Goal: Task Accomplishment & Management: Complete application form

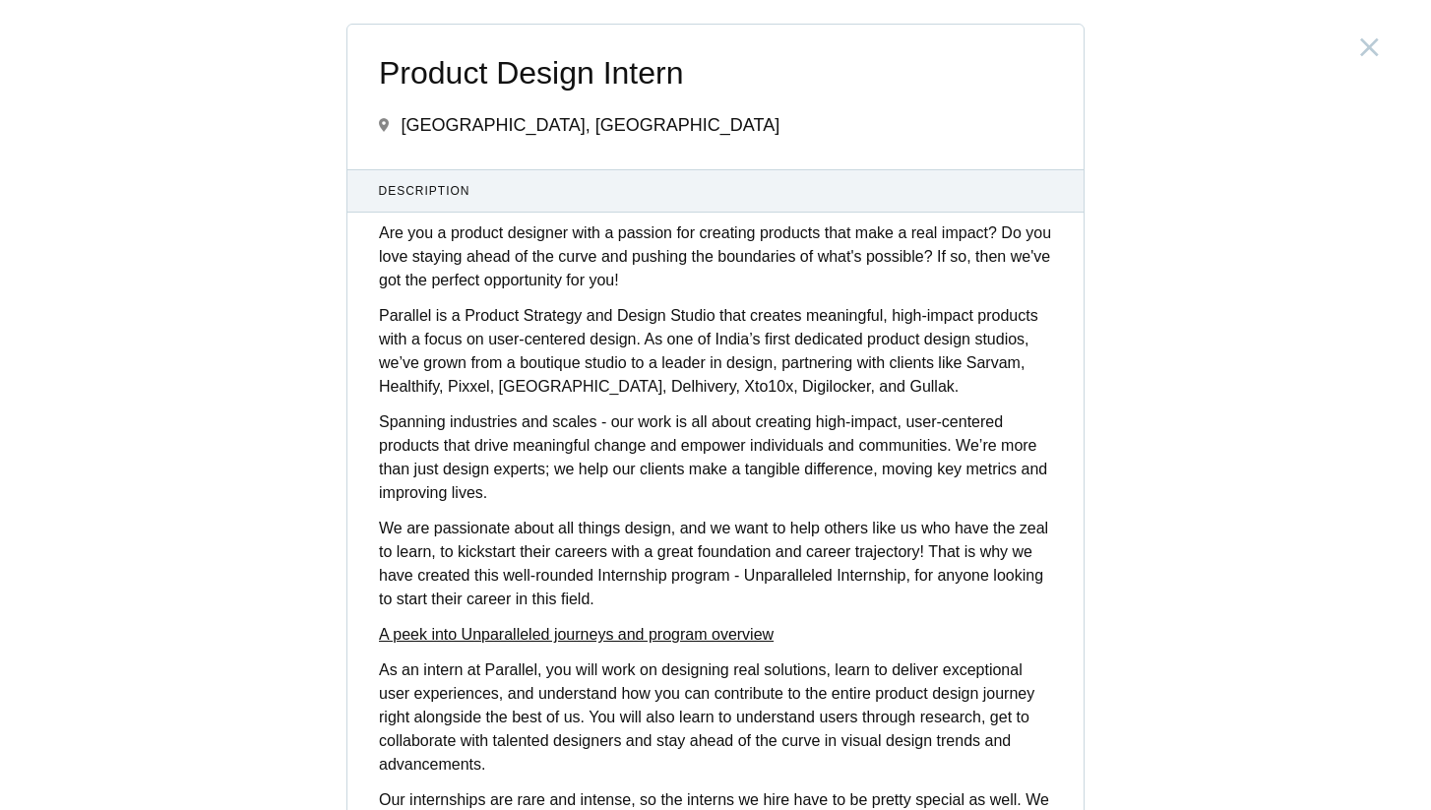
click at [707, 430] on p "Spanning industries and scales - our work is all about creating high-impact, us…" at bounding box center [715, 457] width 673 height 94
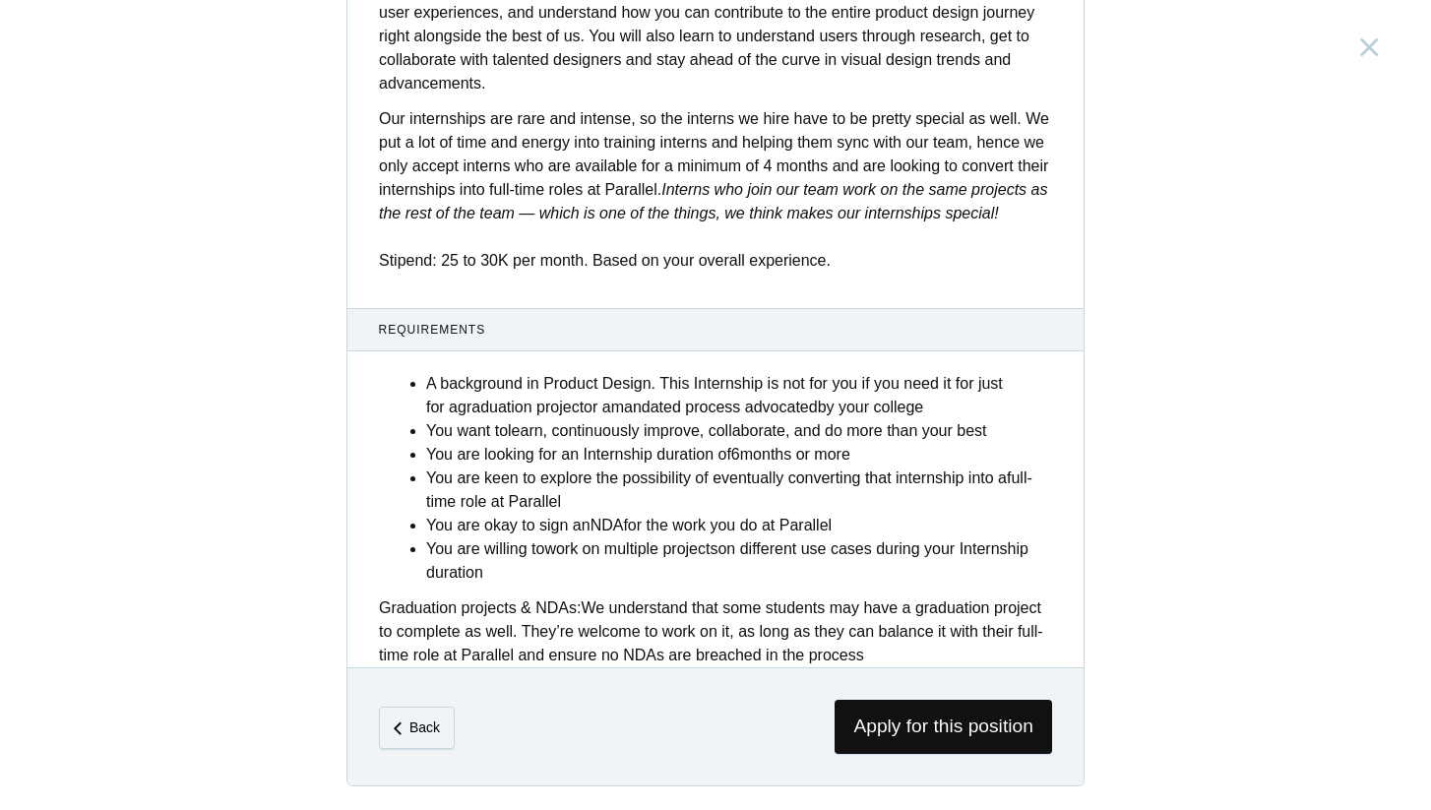
scroll to position [704, 0]
click at [1010, 734] on span "Apply for this position" at bounding box center [944, 727] width 218 height 54
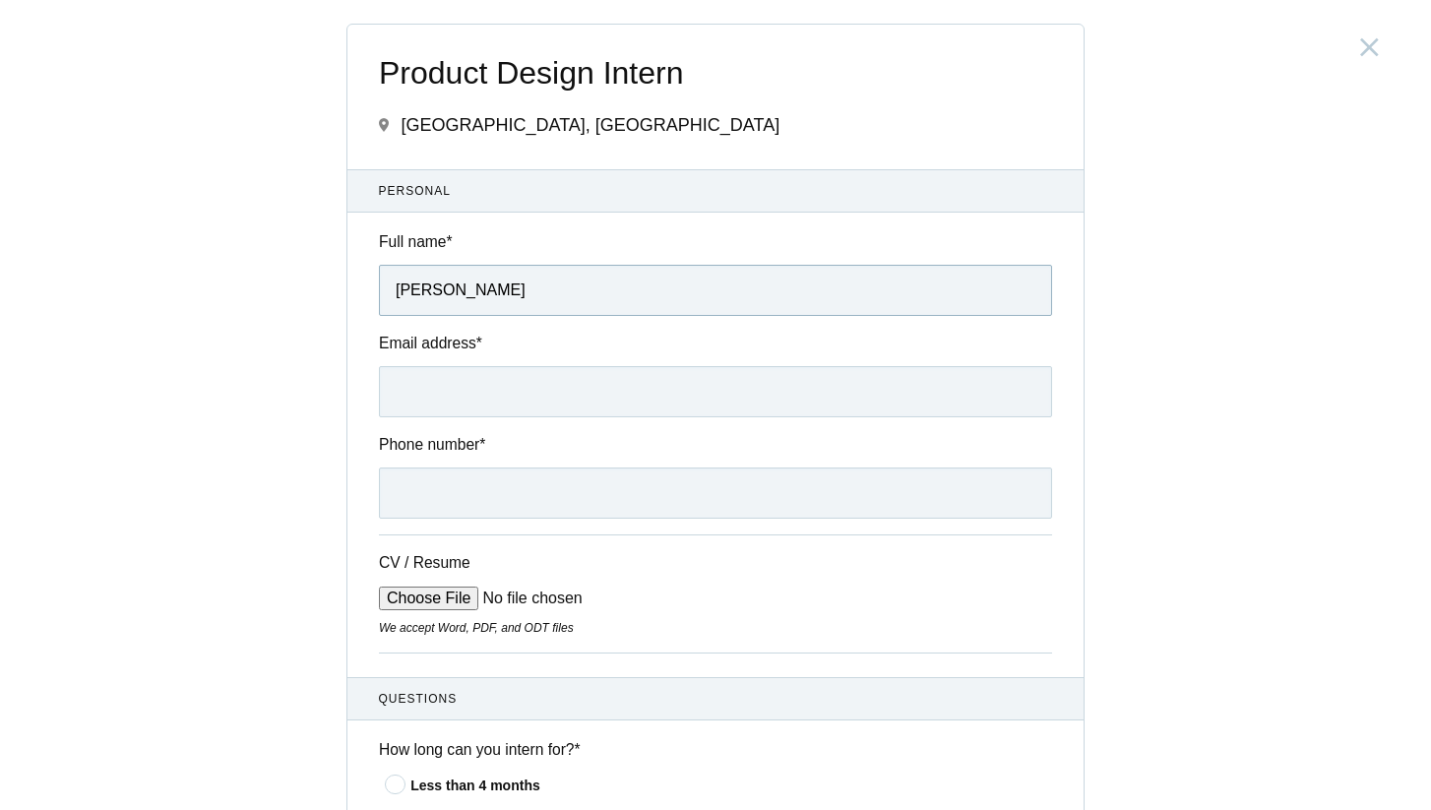
type input "[PERSON_NAME]"
type input "[EMAIL_ADDRESS][DOMAIN_NAME]"
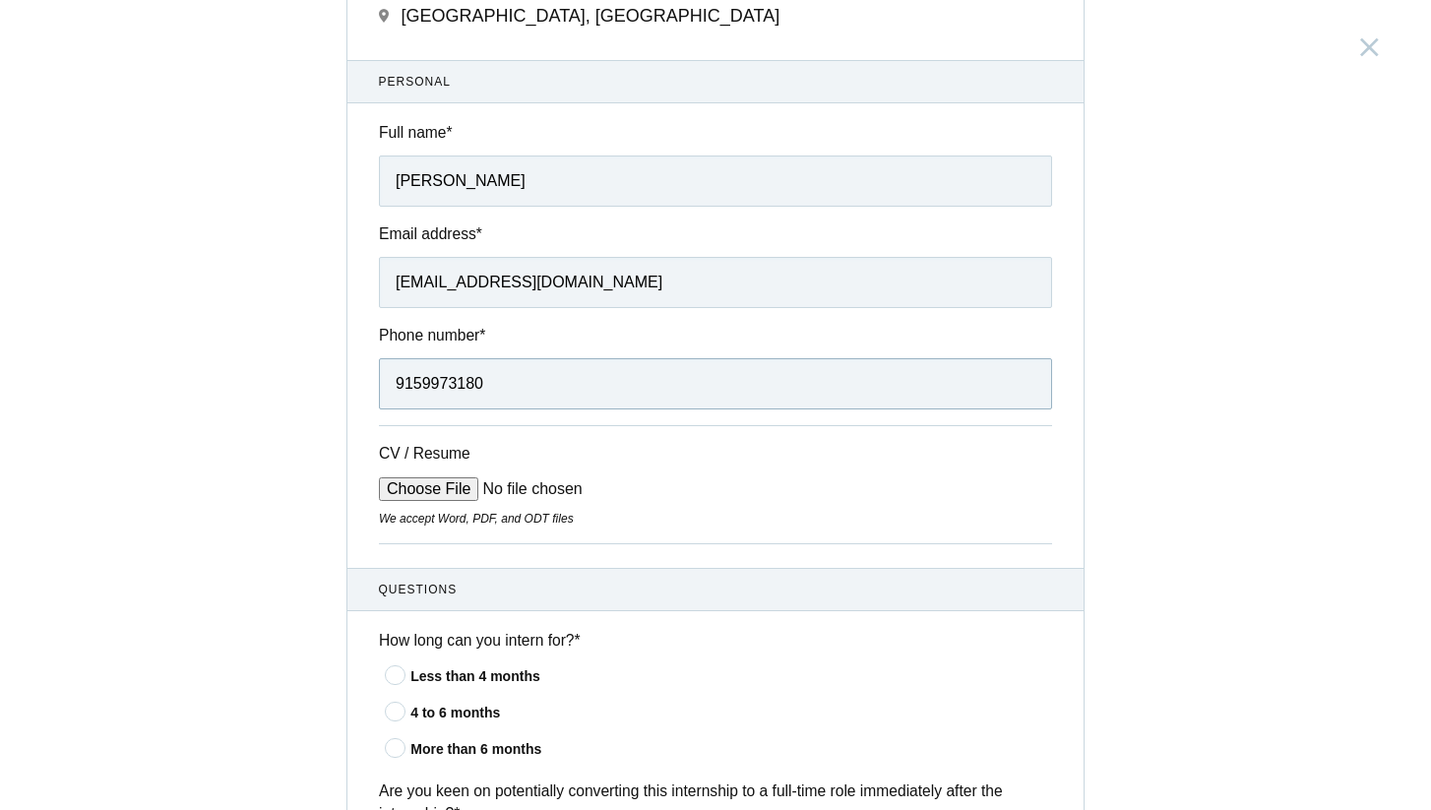
scroll to position [131, 0]
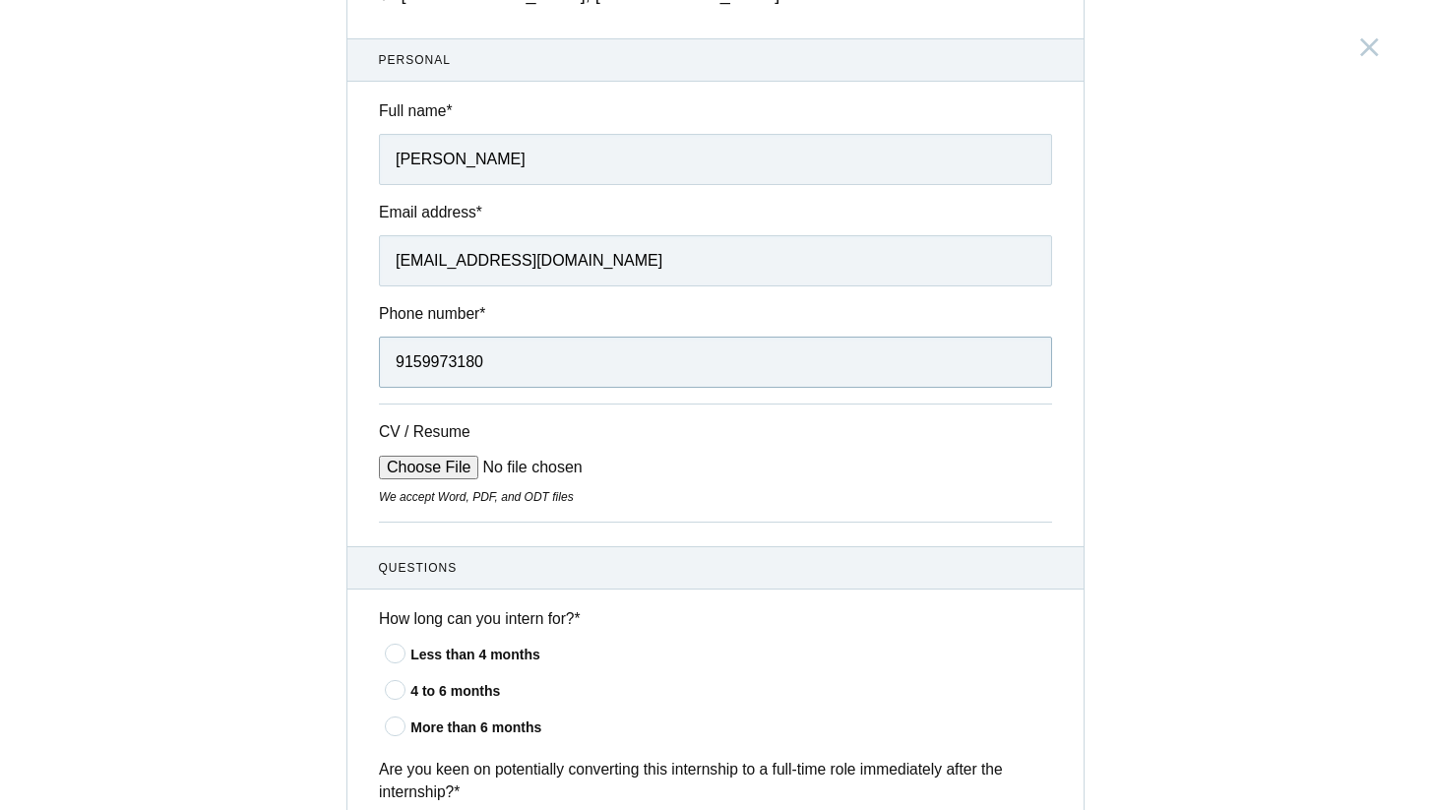
type input "9159973180"
click at [446, 457] on input "CV / Resume" at bounding box center [528, 468] width 298 height 24
type input "C:\fakepath\charans_latex.pdf"
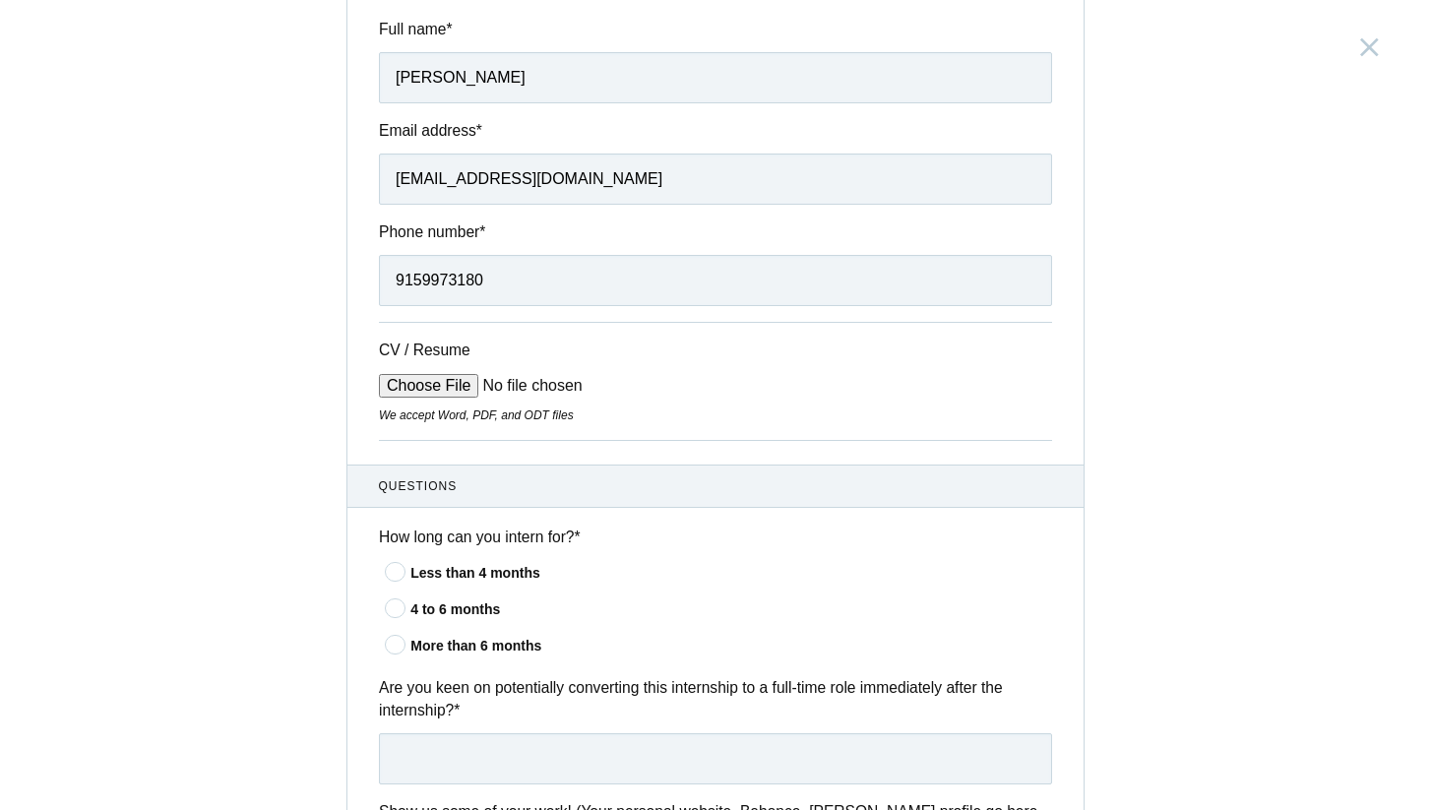
scroll to position [287, 0]
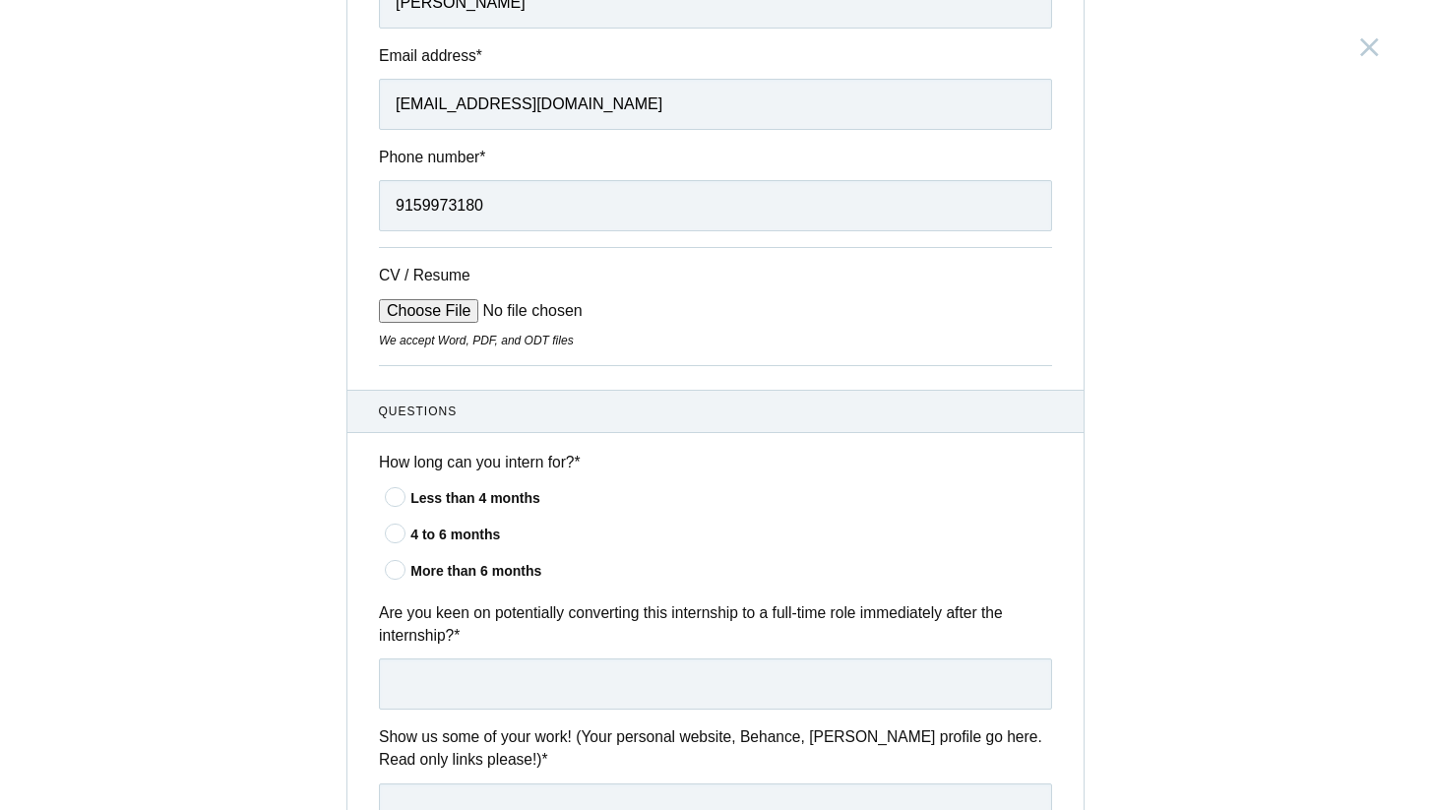
click at [465, 564] on div "More than 6 months" at bounding box center [731, 571] width 642 height 21
click at [0, 0] on input"] "More than 6 months" at bounding box center [0, 0] width 0 height 0
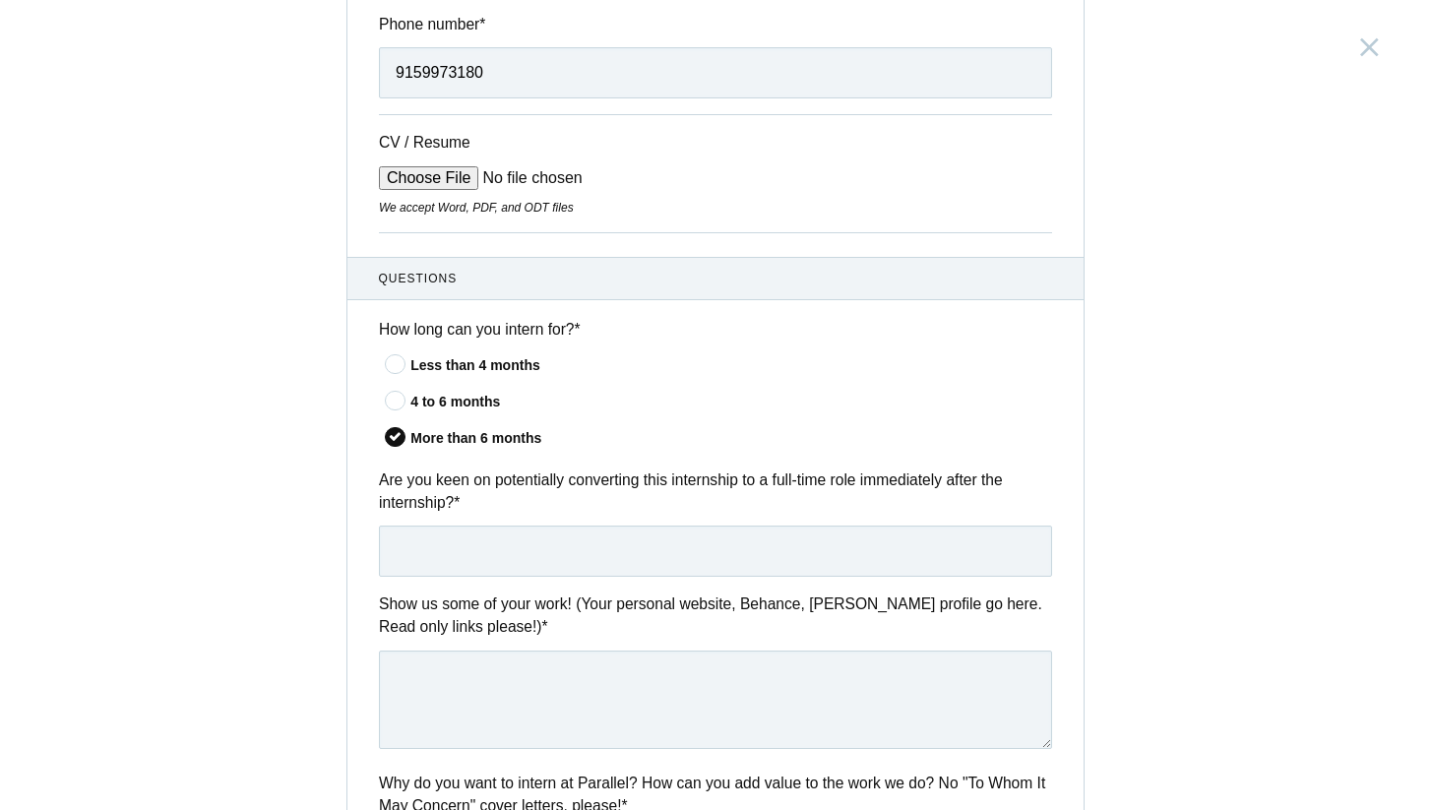
scroll to position [435, 0]
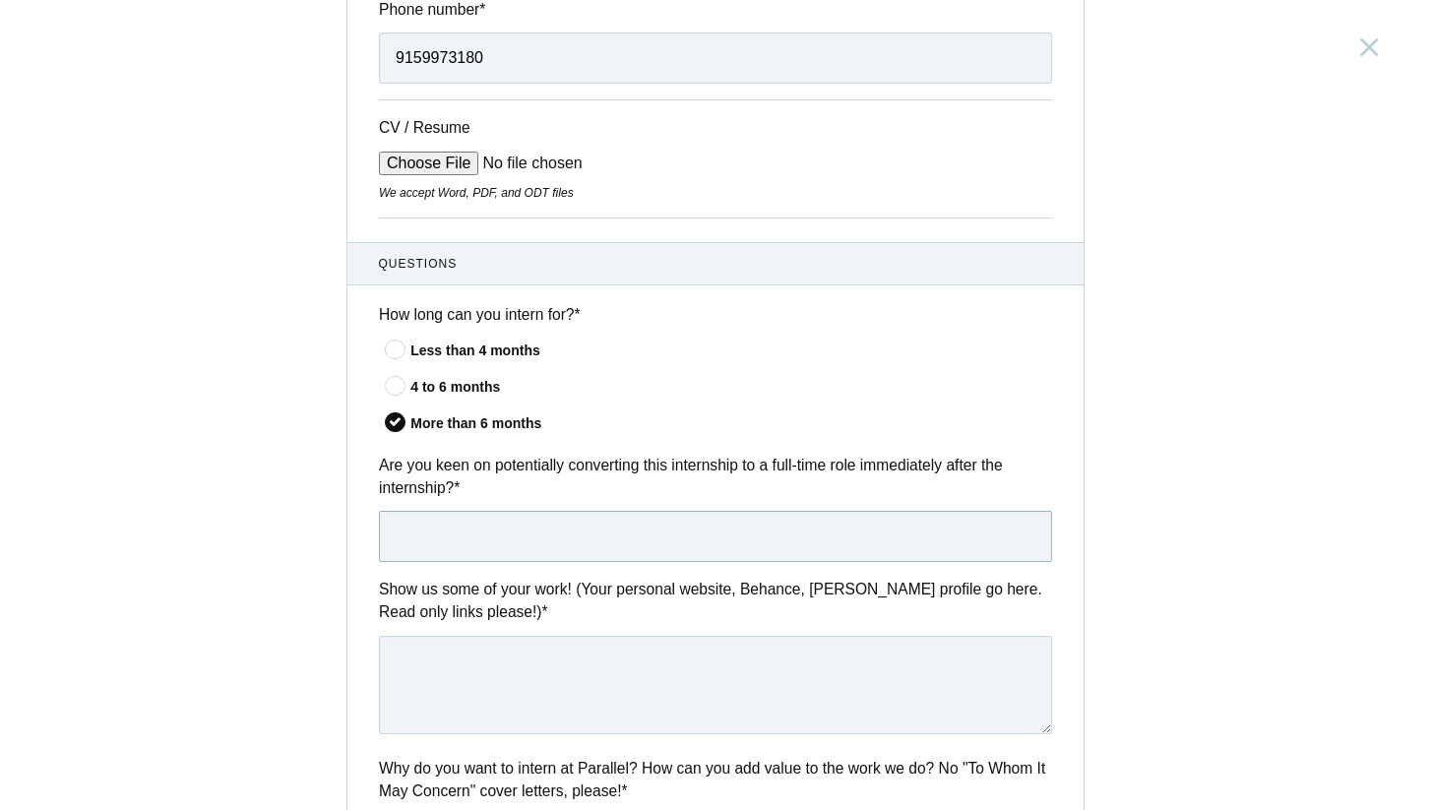
click at [486, 533] on input "text" at bounding box center [715, 536] width 673 height 51
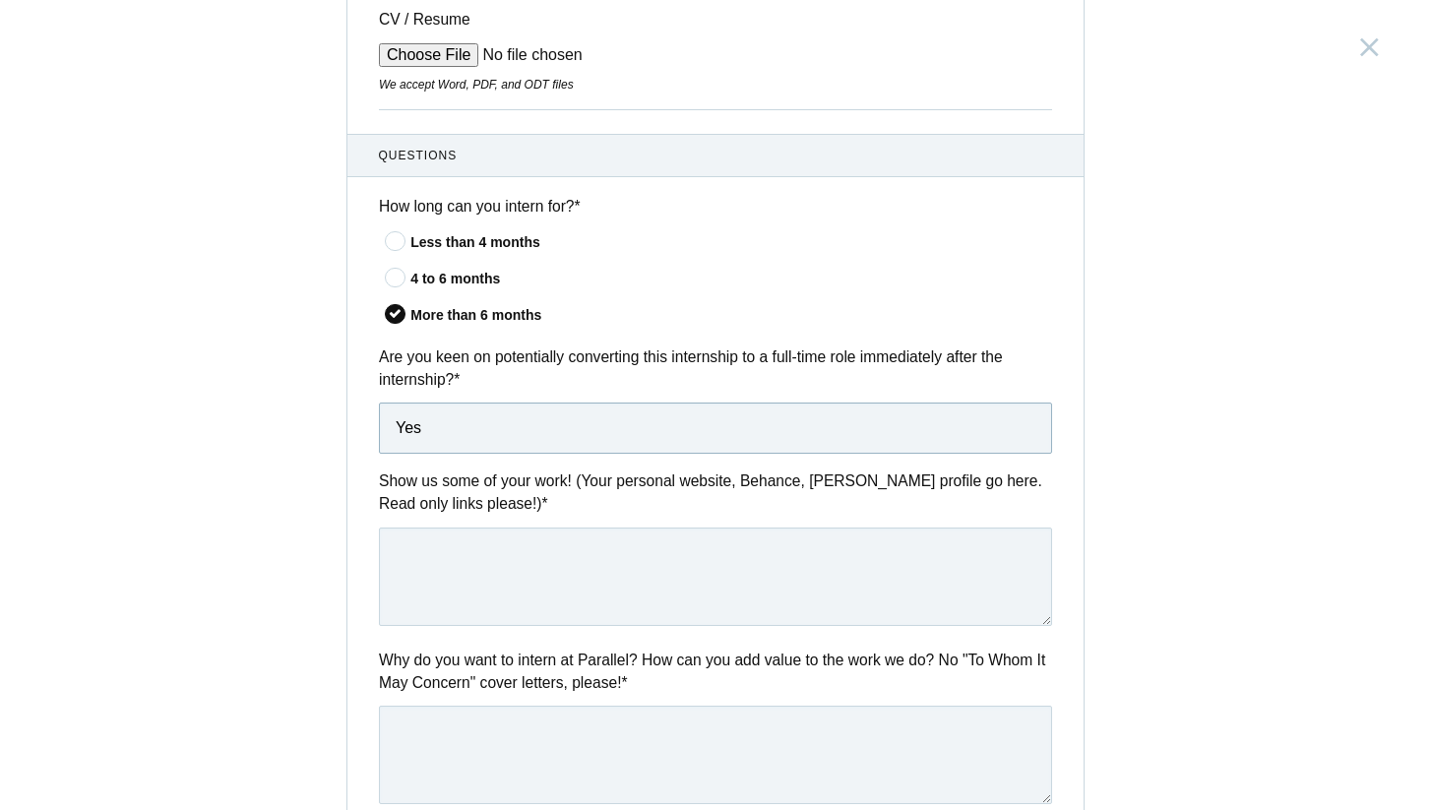
scroll to position [563, 0]
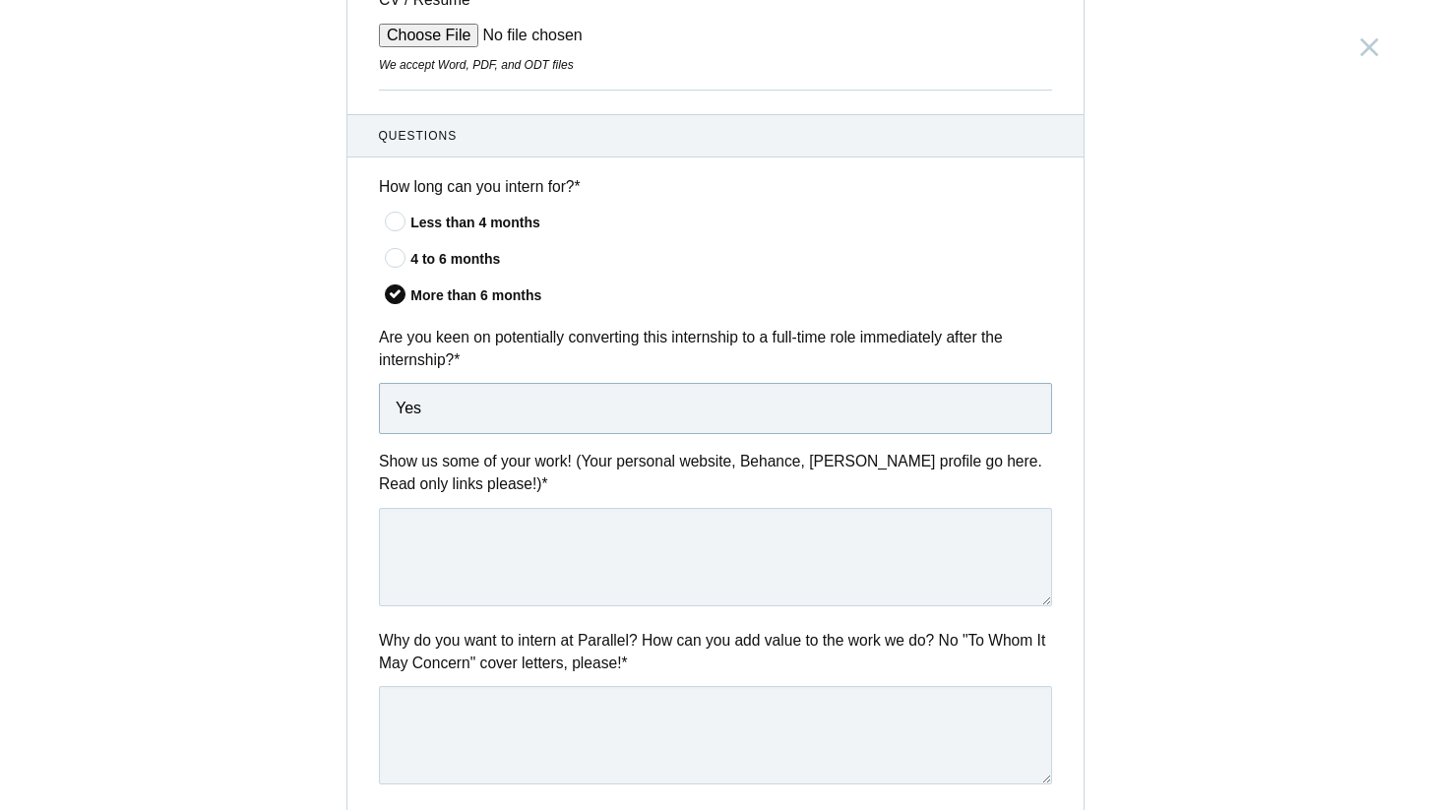
type input "Yes"
click at [478, 536] on textarea at bounding box center [715, 557] width 673 height 98
paste textarea "[URL][DOMAIN_NAME]"
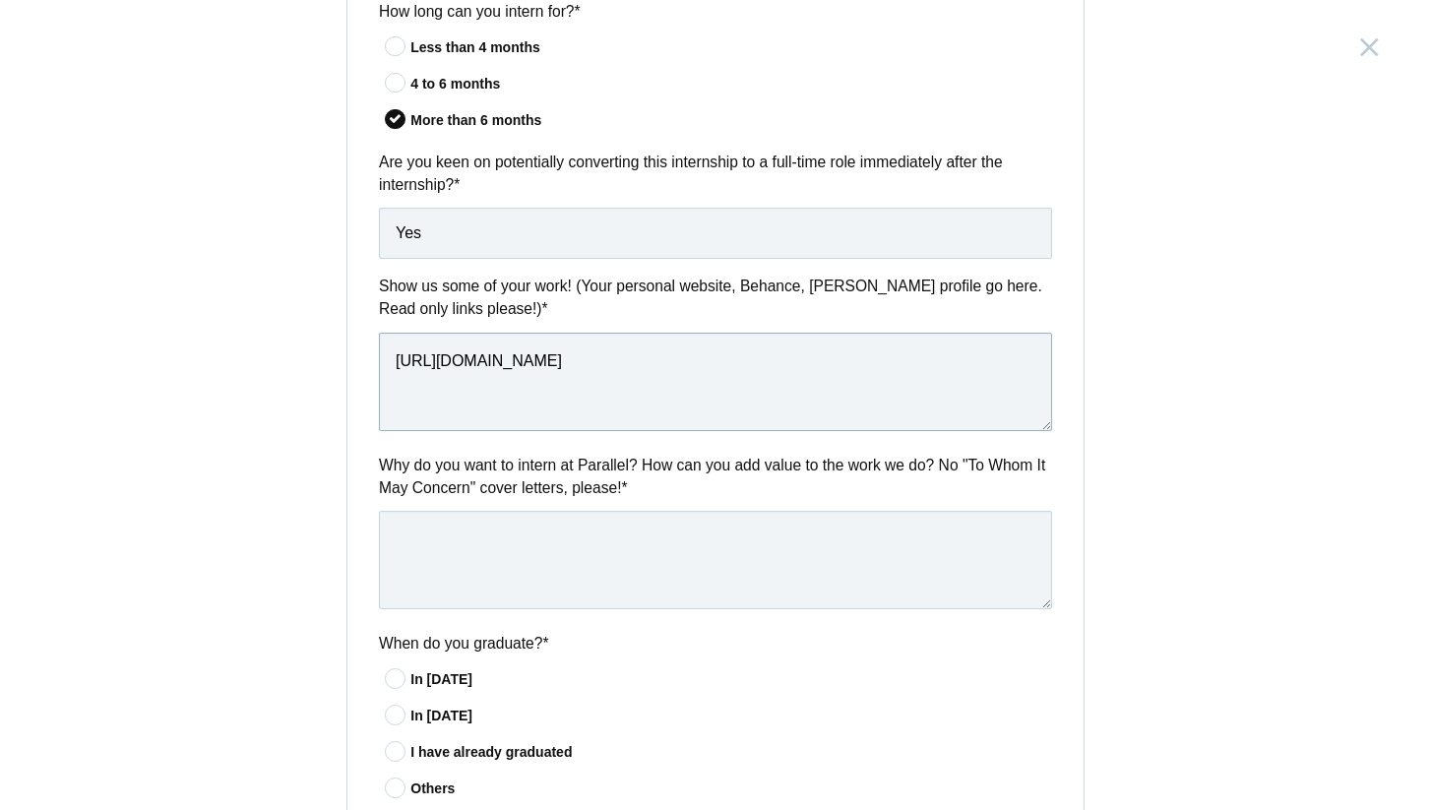
scroll to position [743, 0]
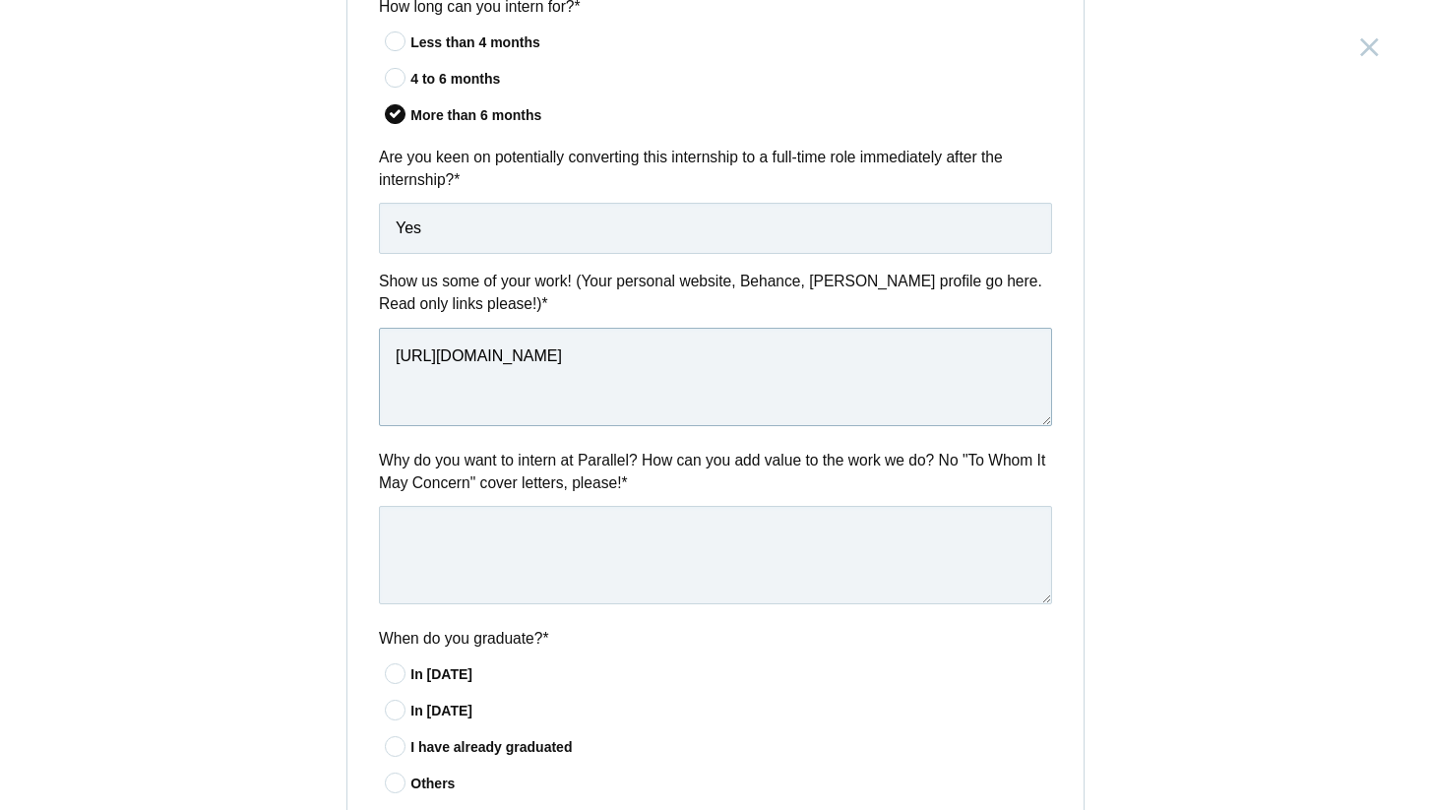
type textarea "[URL][DOMAIN_NAME]"
click at [478, 536] on textarea at bounding box center [715, 555] width 673 height 98
copy label "Why do you want to intern at Parallel? How can you add value to the work we do?…"
drag, startPoint x: 695, startPoint y: 484, endPoint x: 368, endPoint y: 442, distance: 329.5
click at [368, 442] on div "Questions How long can you intern for? * Less than 4 months 4 to 6 months More …" at bounding box center [715, 662] width 736 height 1457
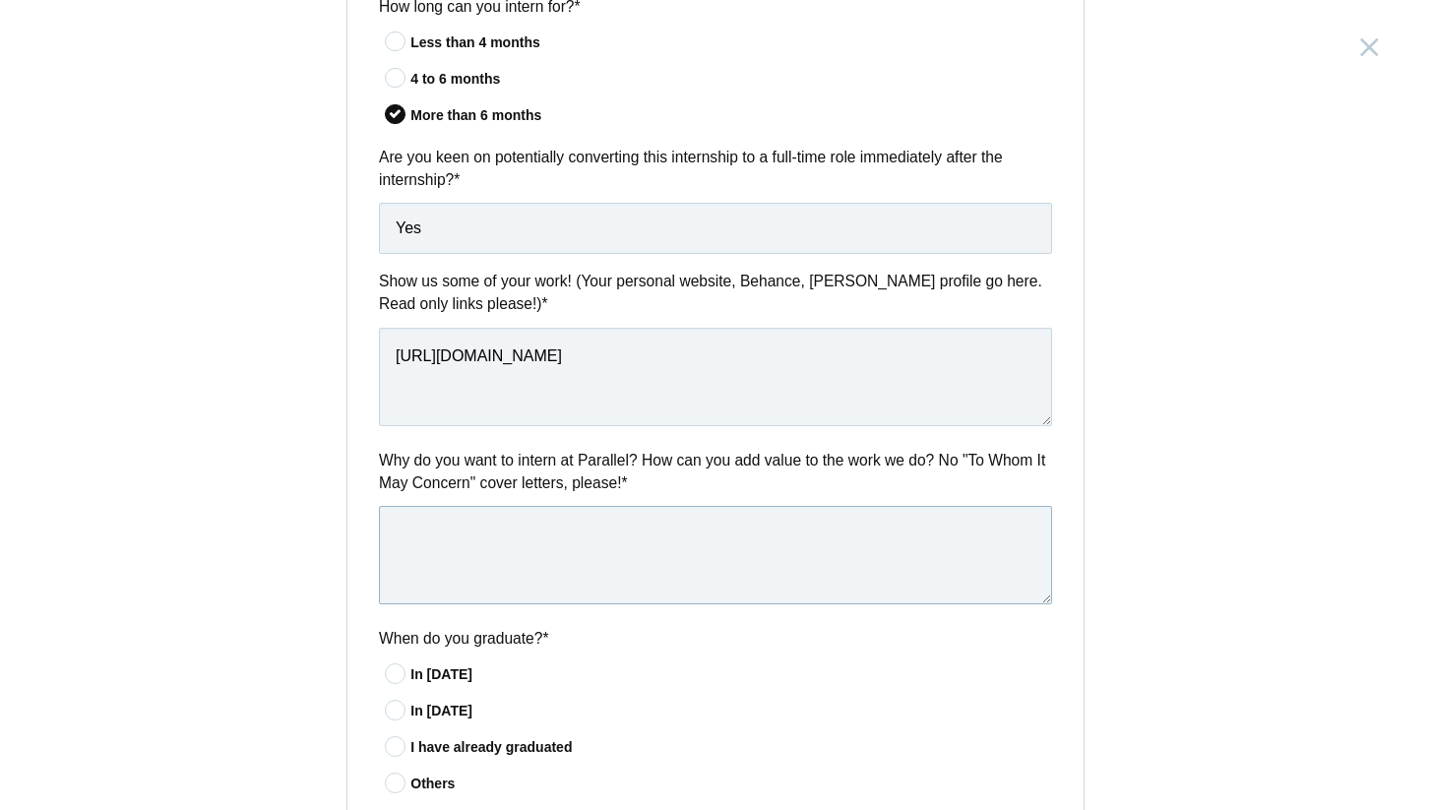
click at [597, 553] on textarea at bounding box center [715, 555] width 673 height 98
paste textarea "I’m excited about Parallel’s mission to reimagine collaboration and would love …"
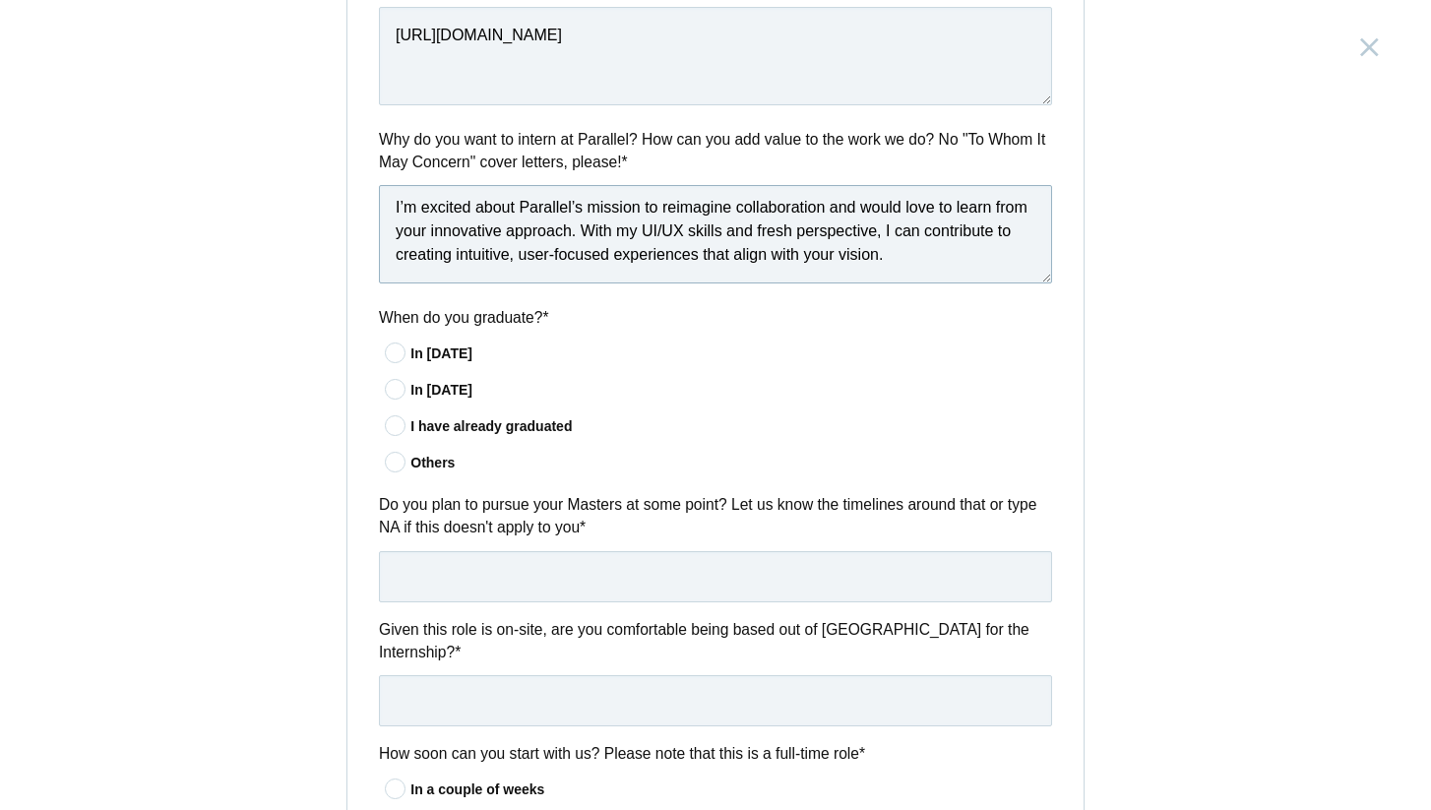
scroll to position [1129, 0]
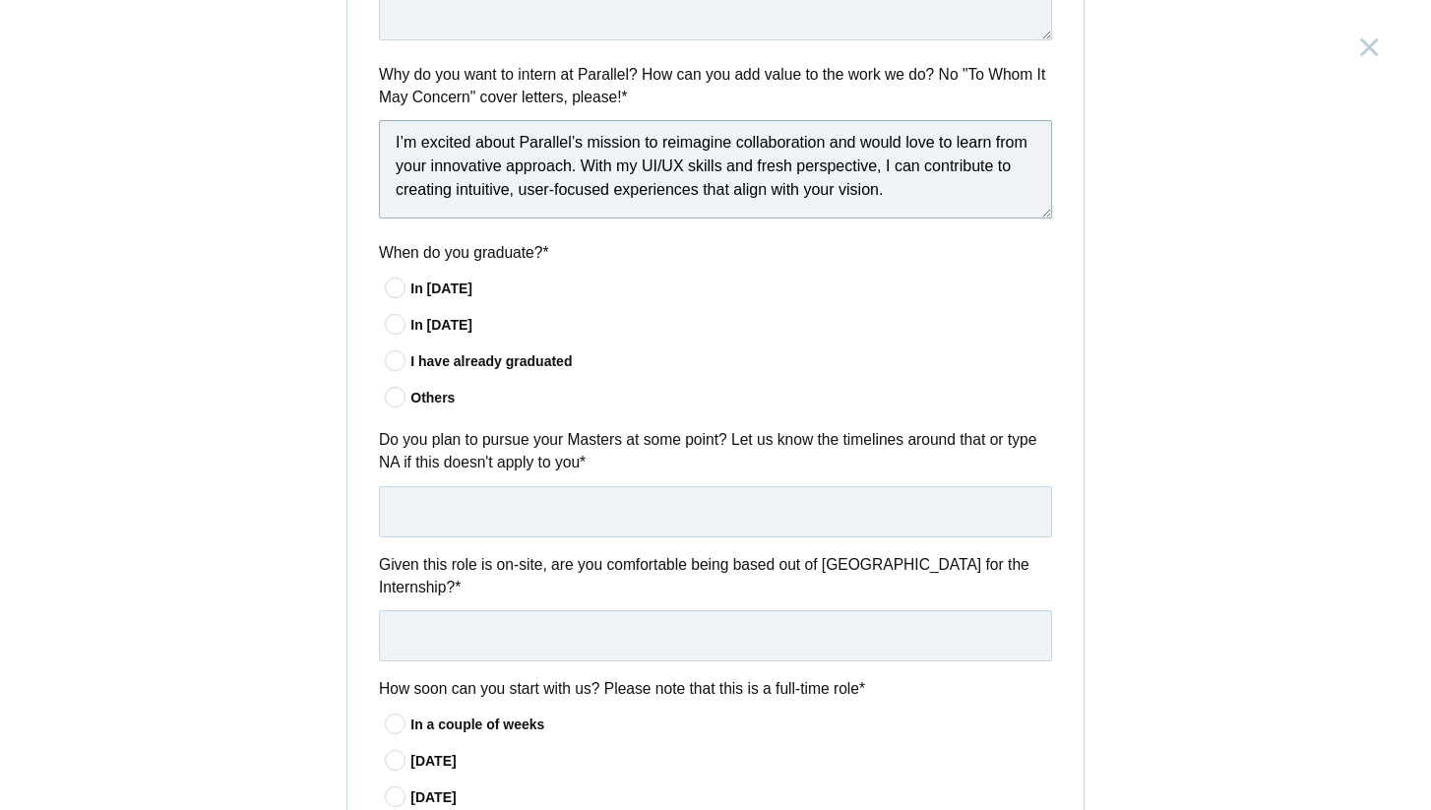
type textarea "I’m excited about Parallel’s mission to reimagine collaboration and would love …"
click at [441, 353] on div "I have already graduated" at bounding box center [731, 361] width 642 height 21
click at [0, 0] on input"] "I have already graduated" at bounding box center [0, 0] width 0 height 0
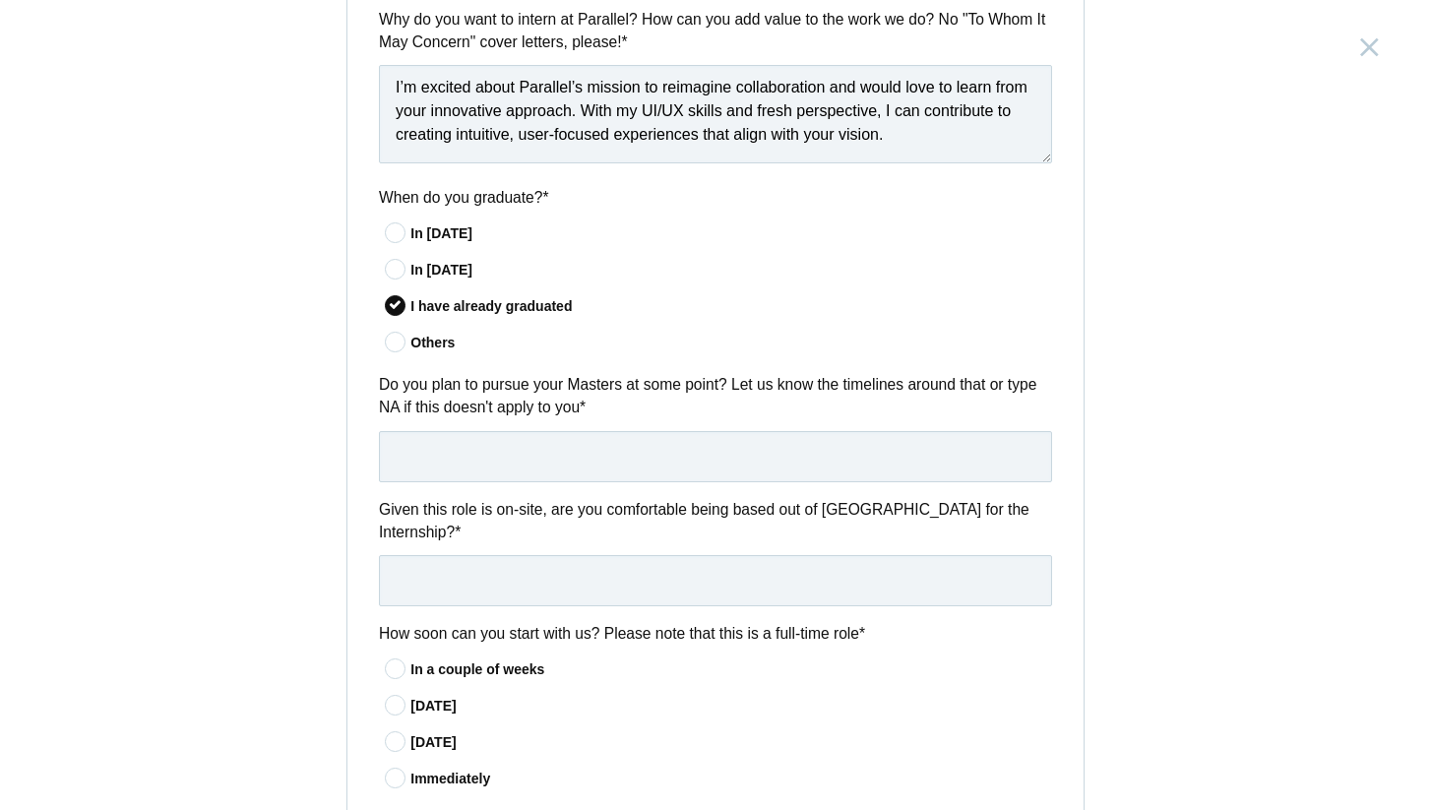
scroll to position [1187, 0]
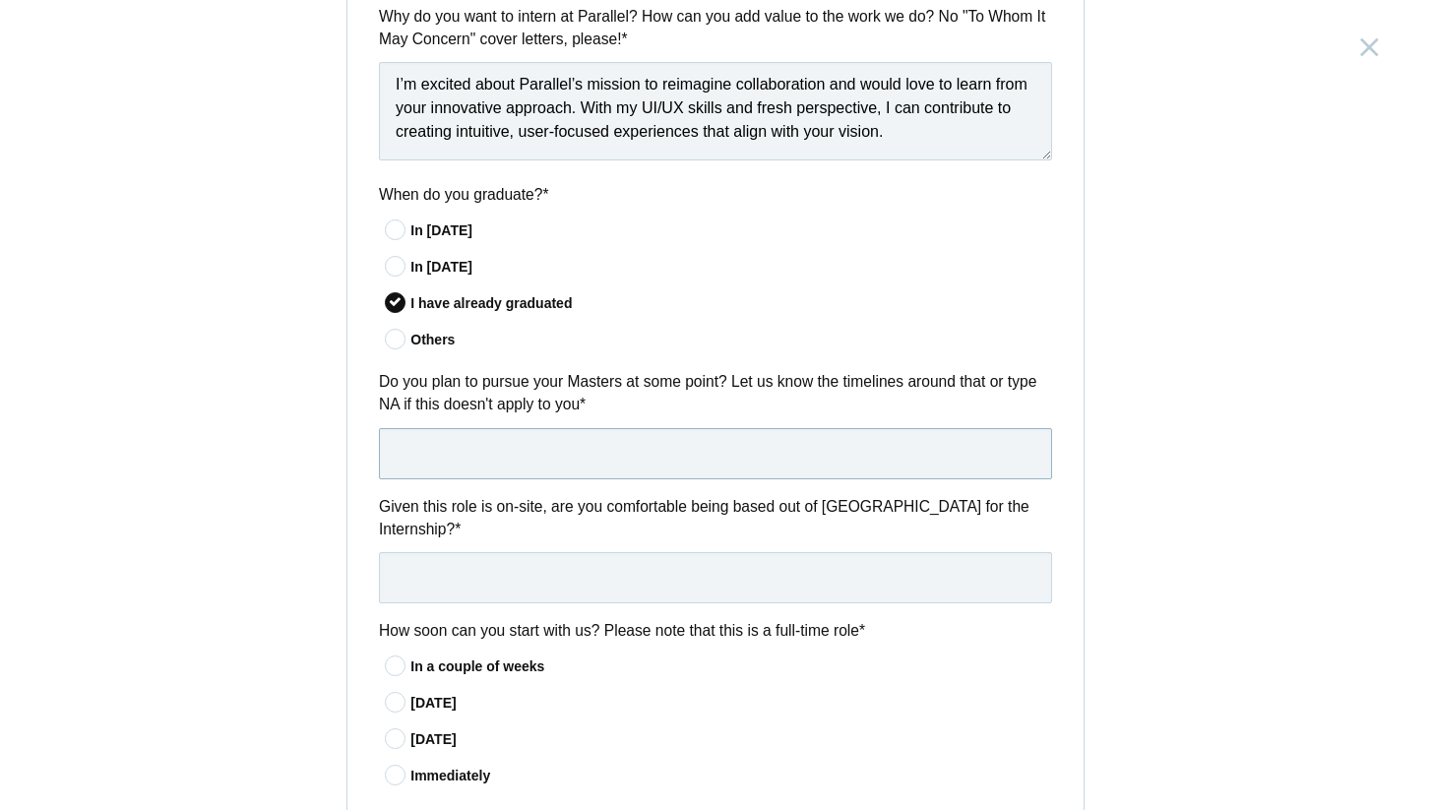
click at [546, 448] on input "text" at bounding box center [715, 453] width 673 height 51
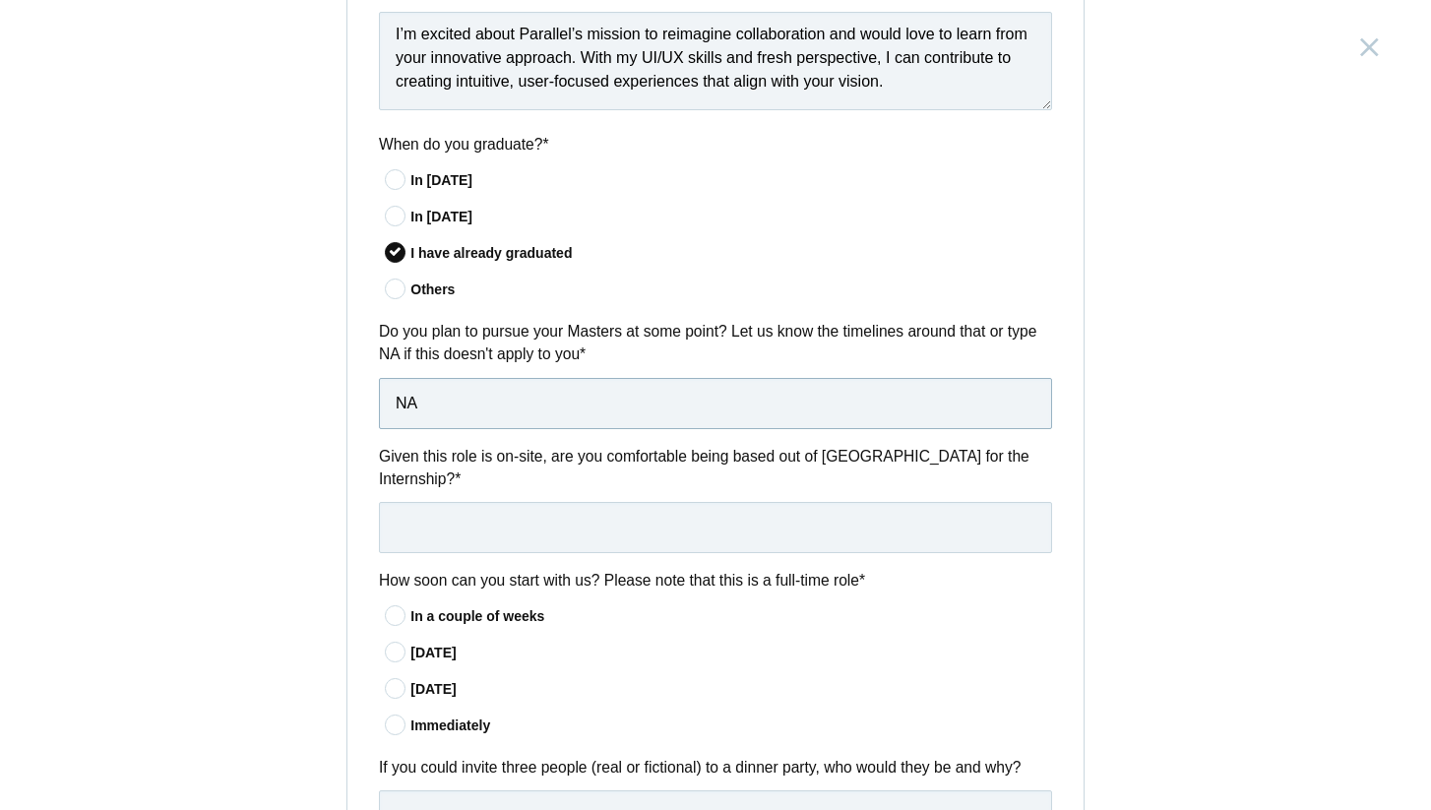
scroll to position [1243, 0]
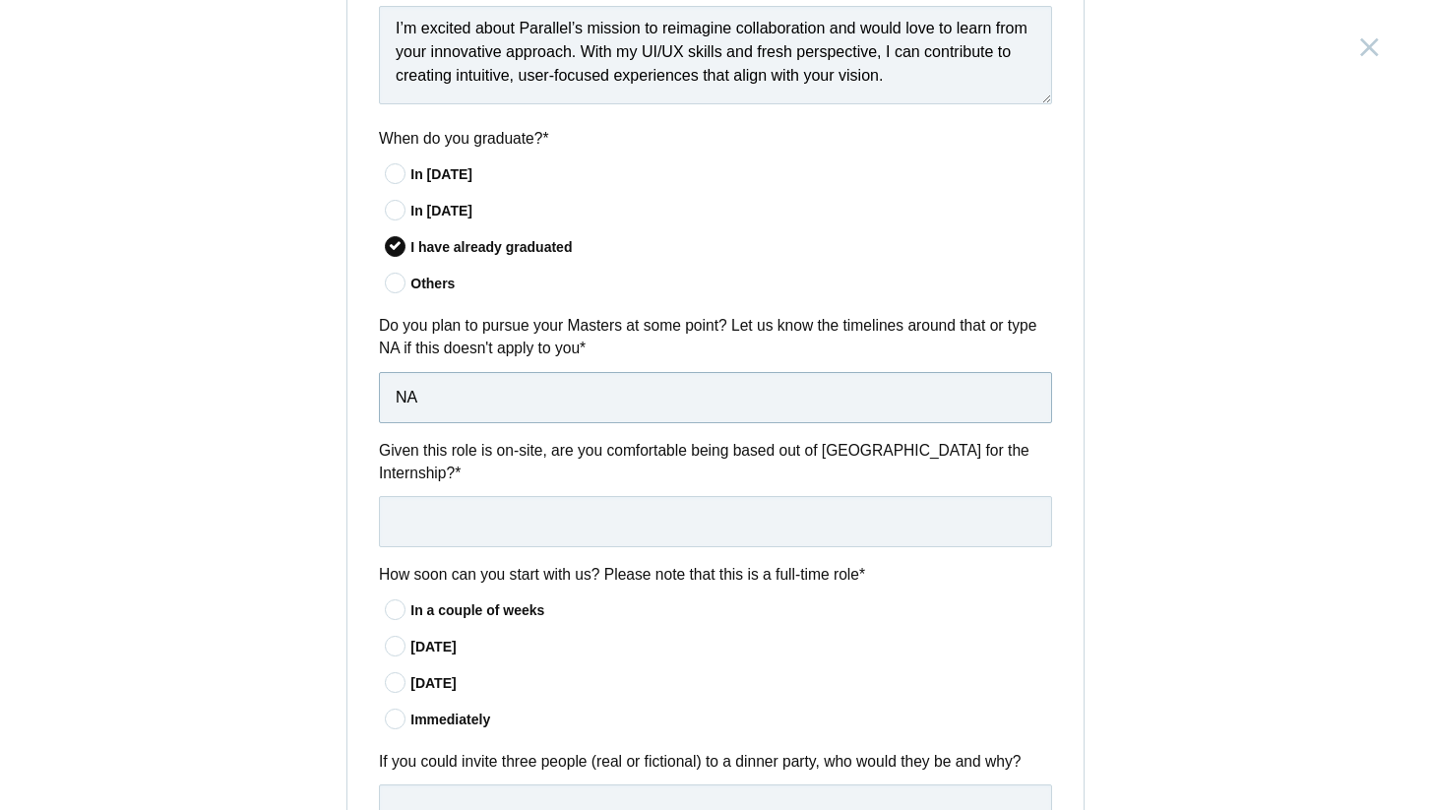
type input "NA"
click at [530, 522] on input "text" at bounding box center [715, 521] width 673 height 51
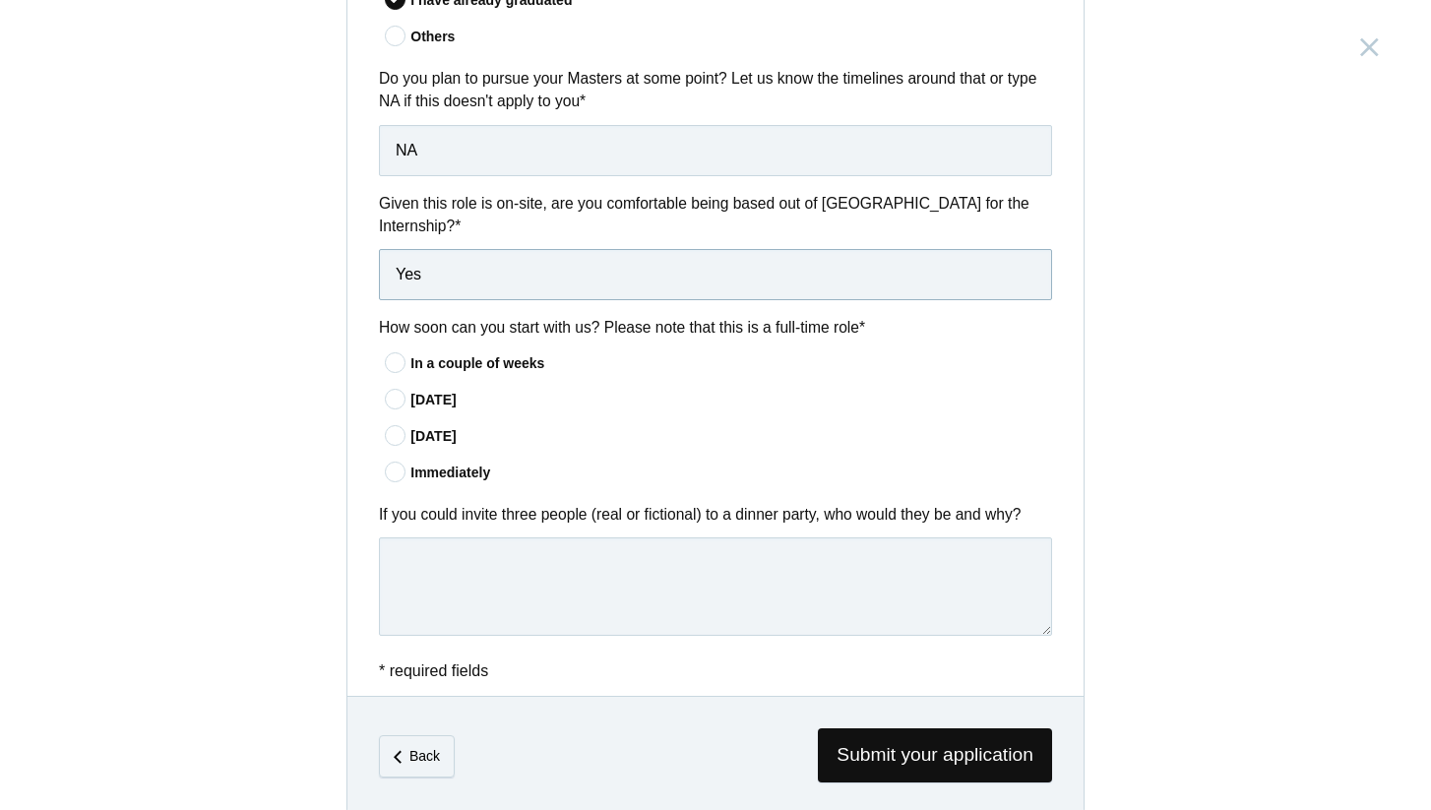
scroll to position [1491, 0]
type input "Yes"
click at [476, 463] on div "Immediately" at bounding box center [731, 472] width 642 height 21
click at [0, 0] on input"] "Immediately" at bounding box center [0, 0] width 0 height 0
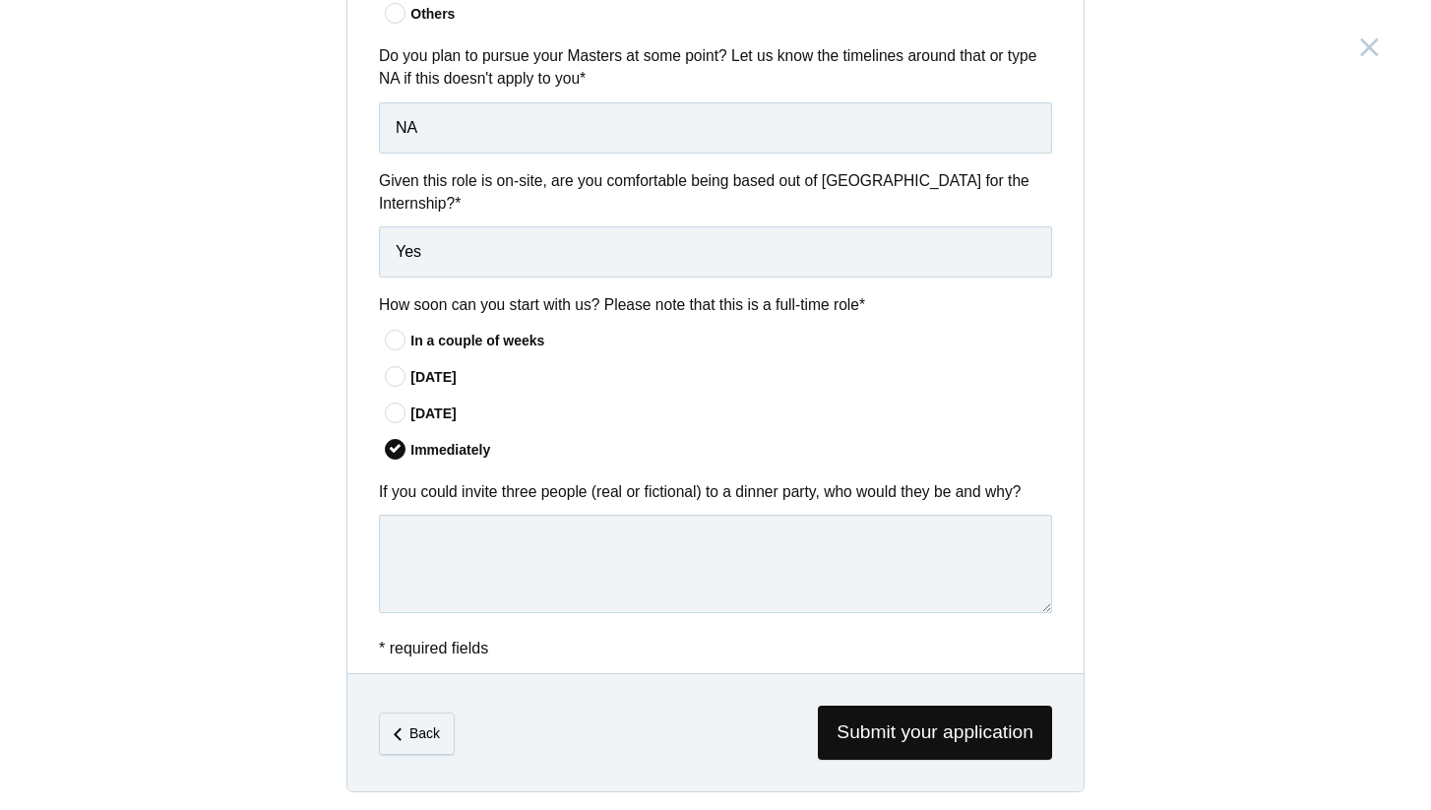
scroll to position [1512, 0]
click at [534, 546] on textarea at bounding box center [715, 565] width 673 height 98
type textarea "My family members."
click at [861, 719] on span "Submit your application" at bounding box center [935, 734] width 234 height 54
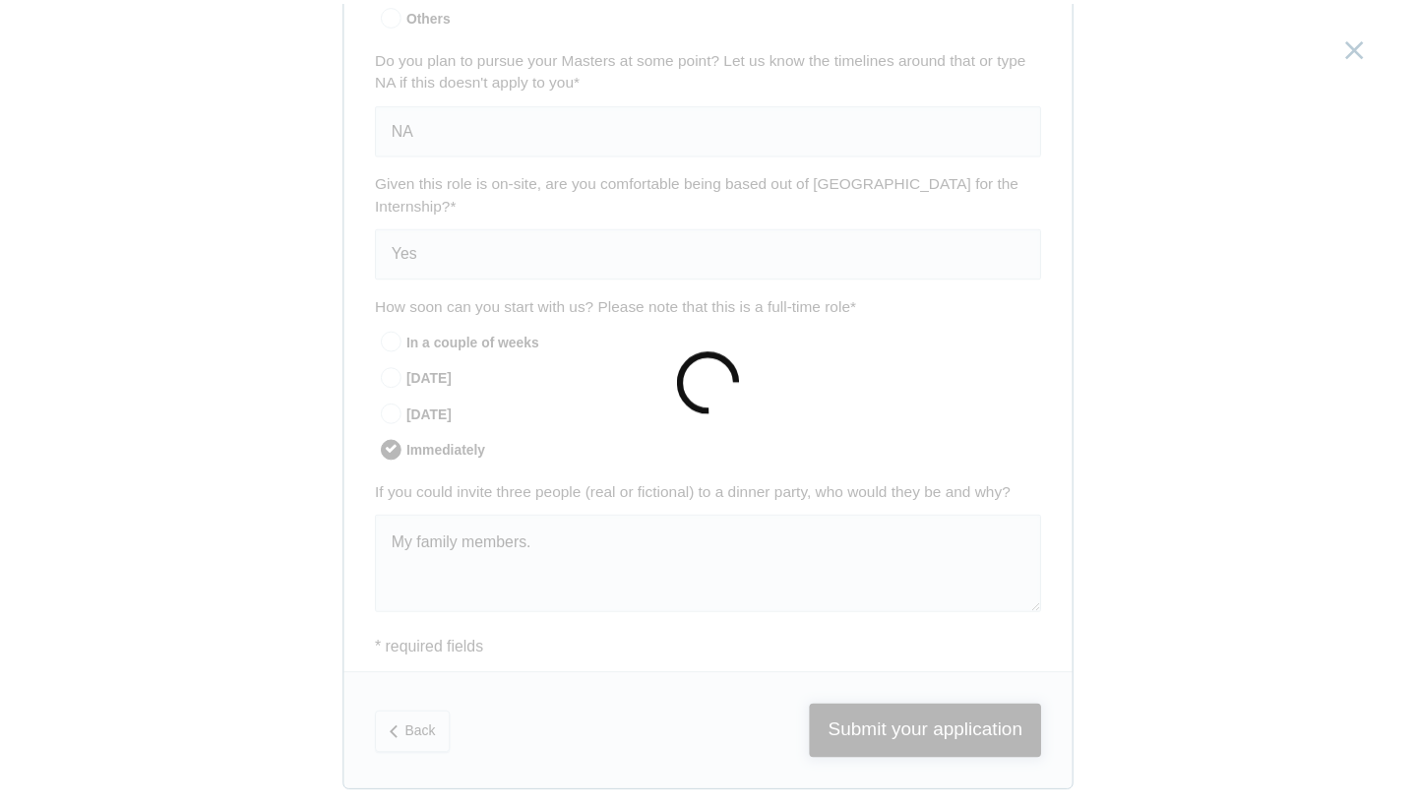
scroll to position [0, 0]
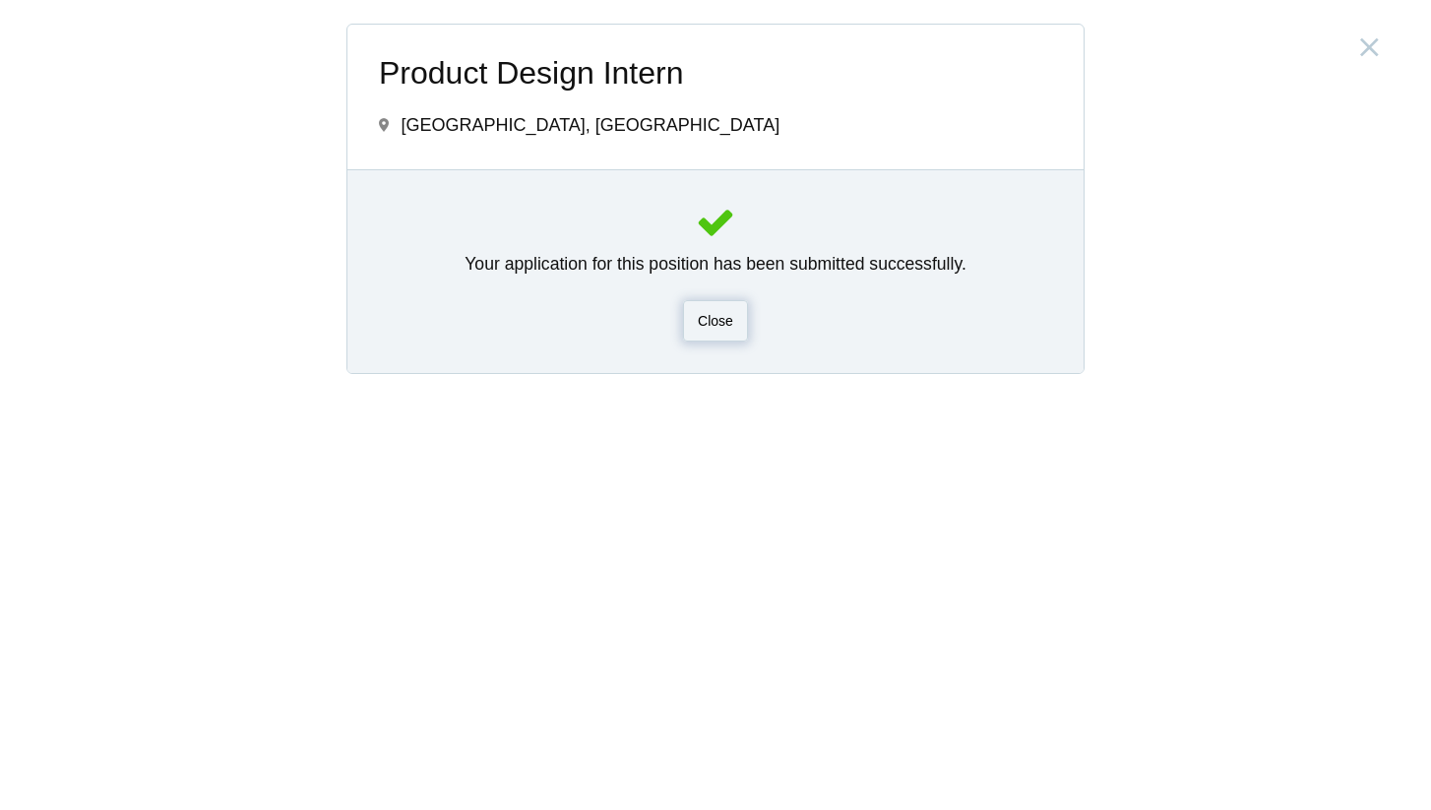
click at [731, 333] on div "Close" at bounding box center [715, 320] width 65 height 41
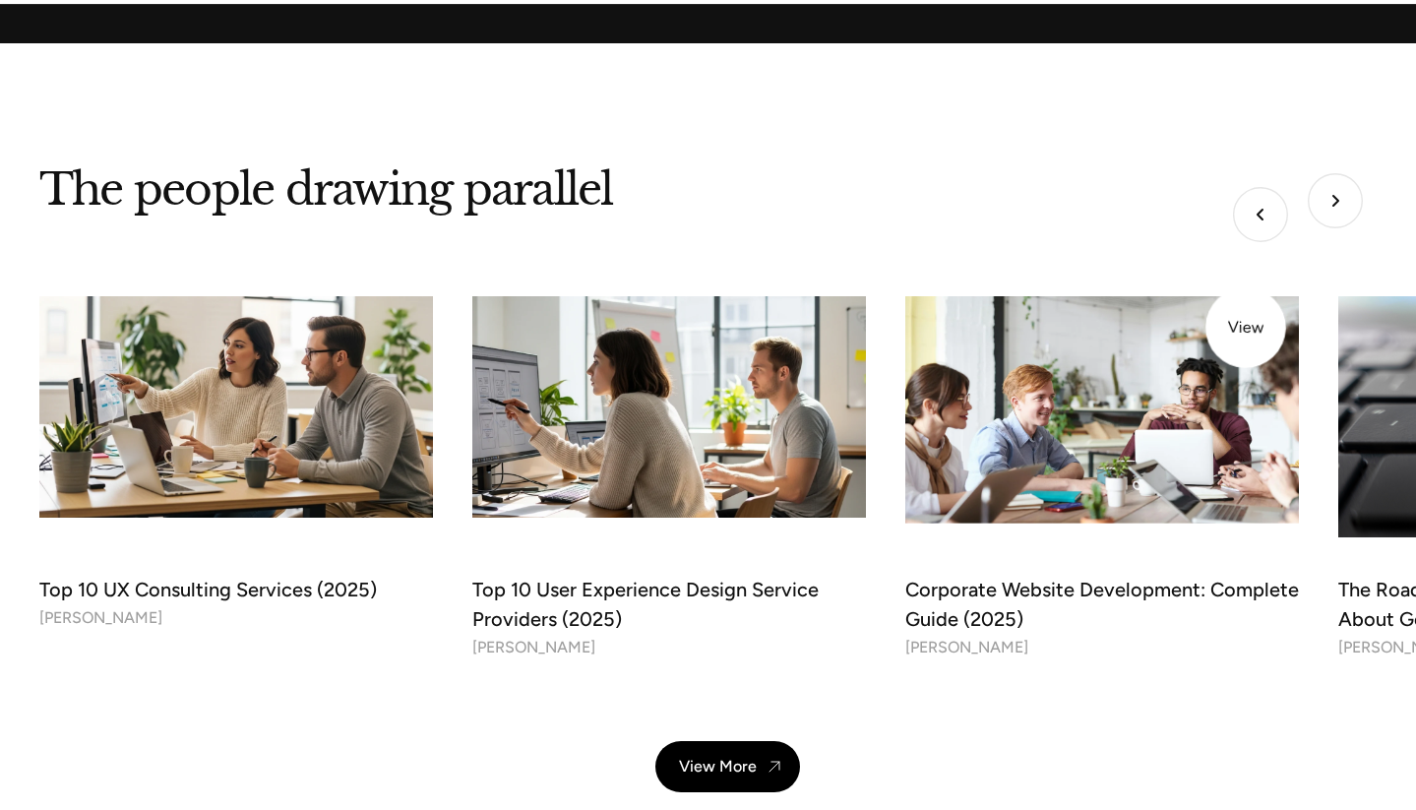
scroll to position [6310, 0]
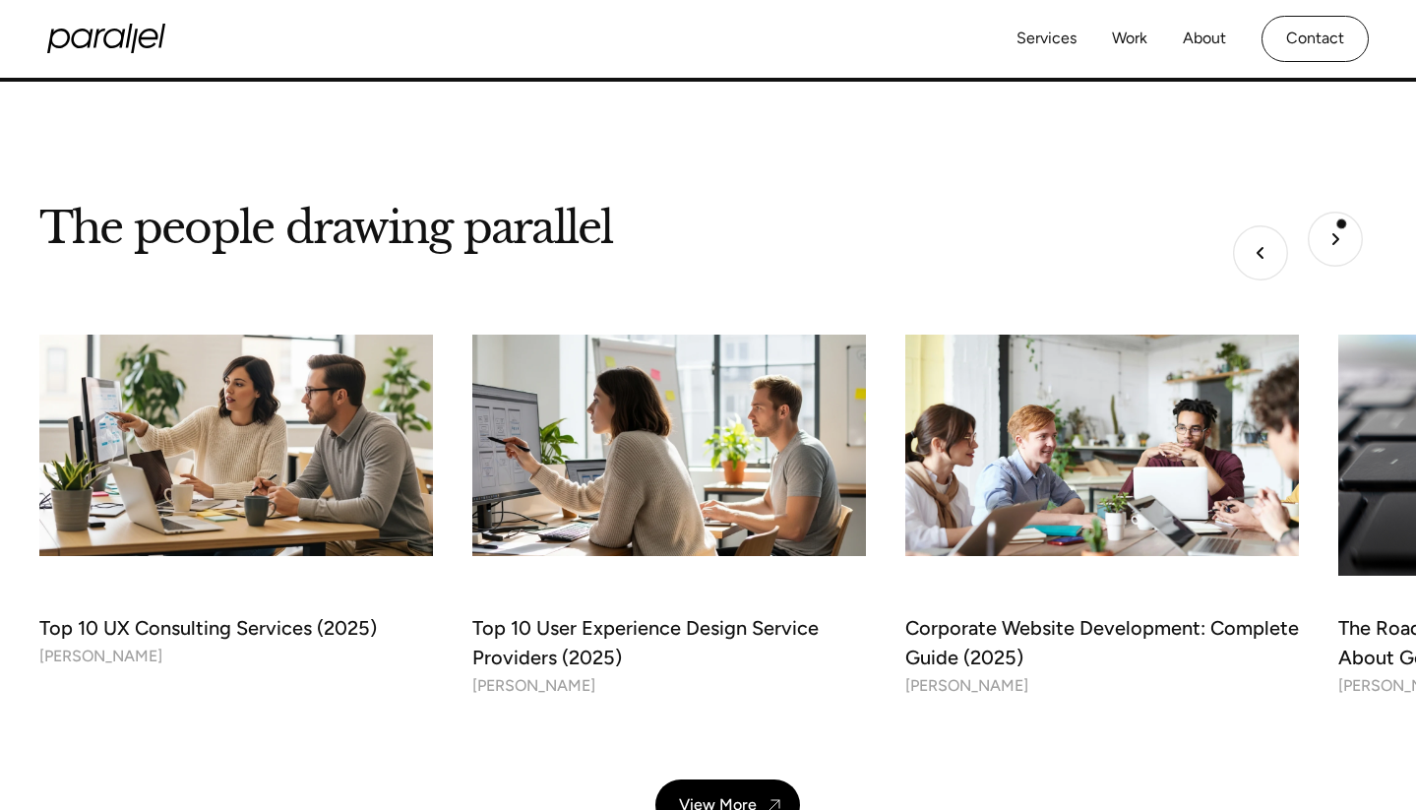
click at [1342, 223] on img "Next slide" at bounding box center [1335, 239] width 55 height 55
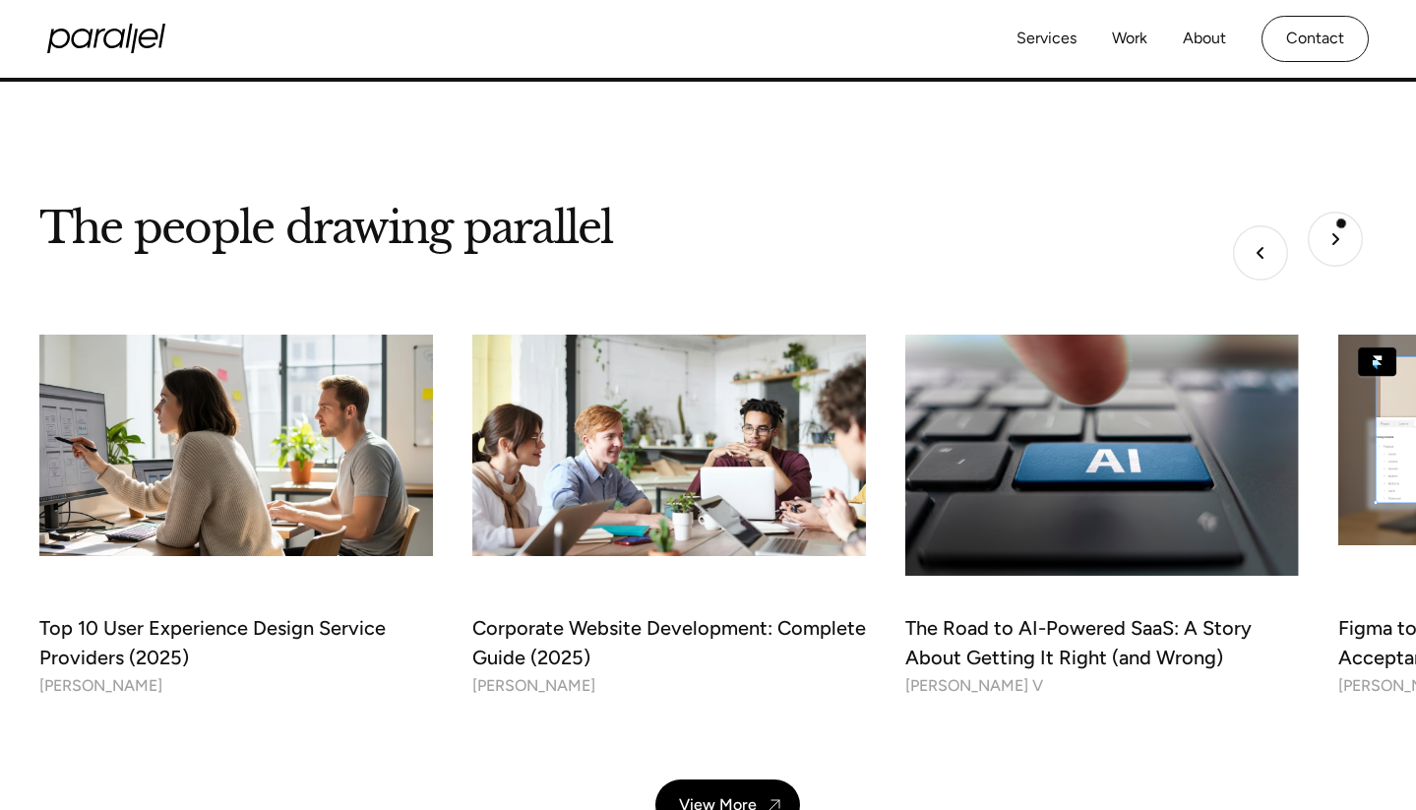
click at [1342, 223] on img "Next slide" at bounding box center [1335, 239] width 55 height 55
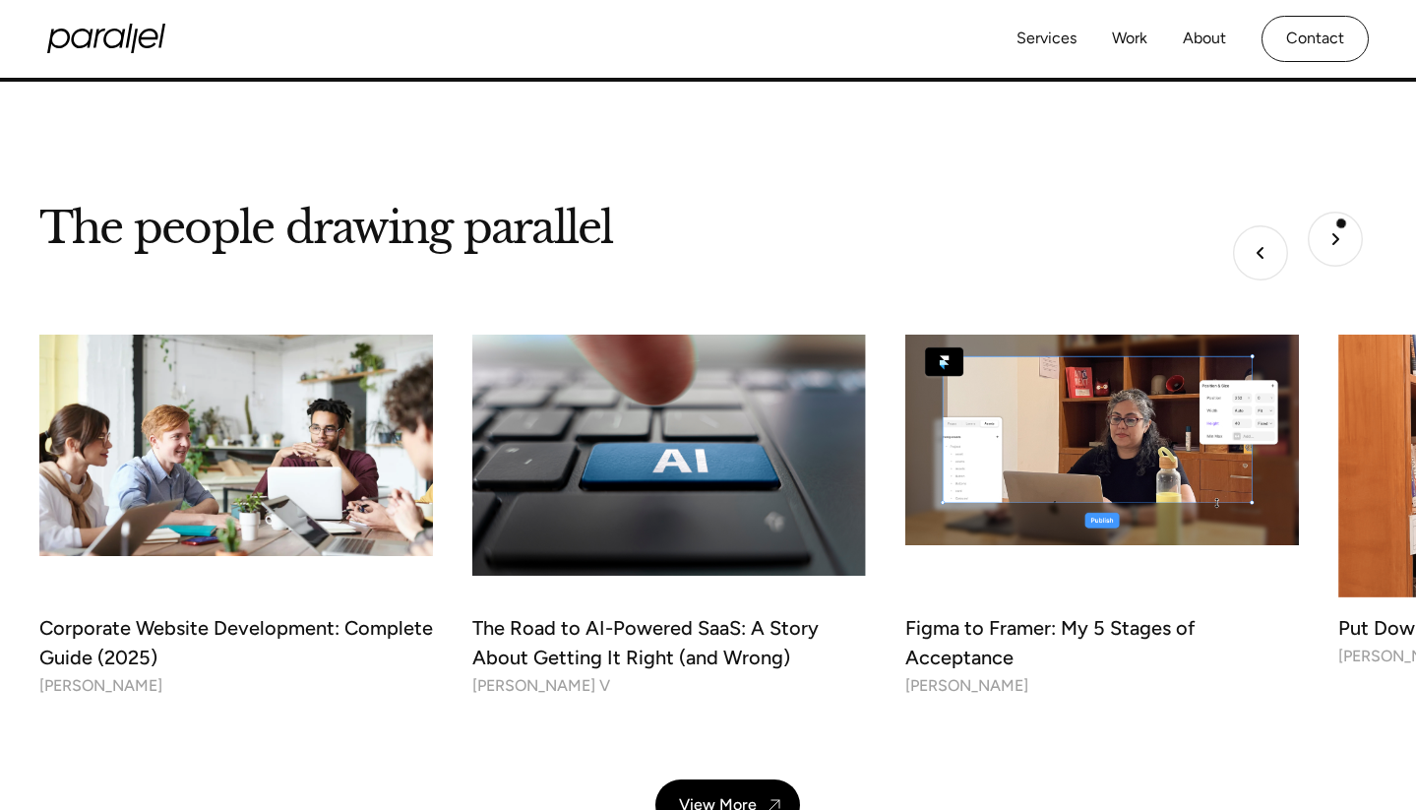
click at [1342, 223] on img "Next slide" at bounding box center [1335, 239] width 55 height 55
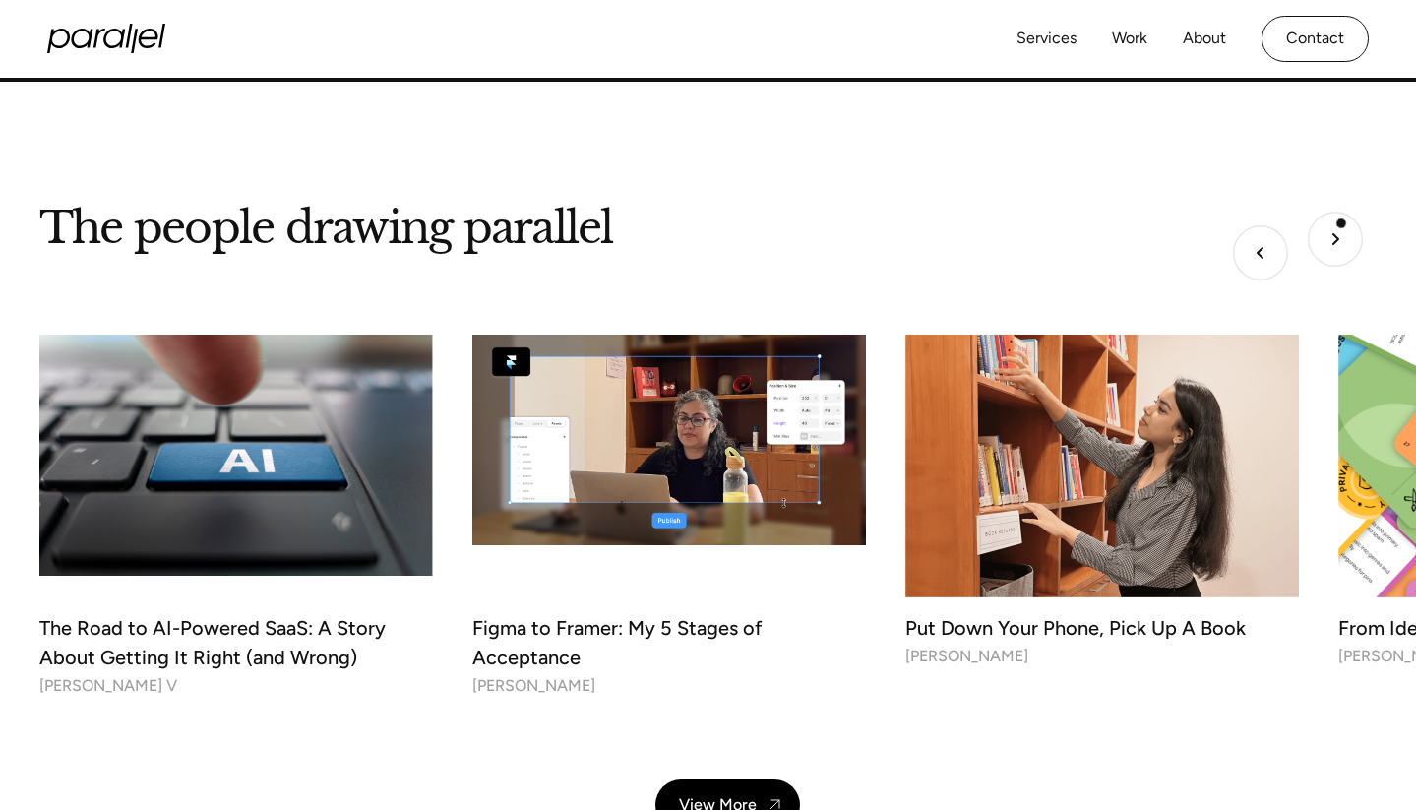
click at [1342, 223] on img "Next slide" at bounding box center [1335, 239] width 55 height 55
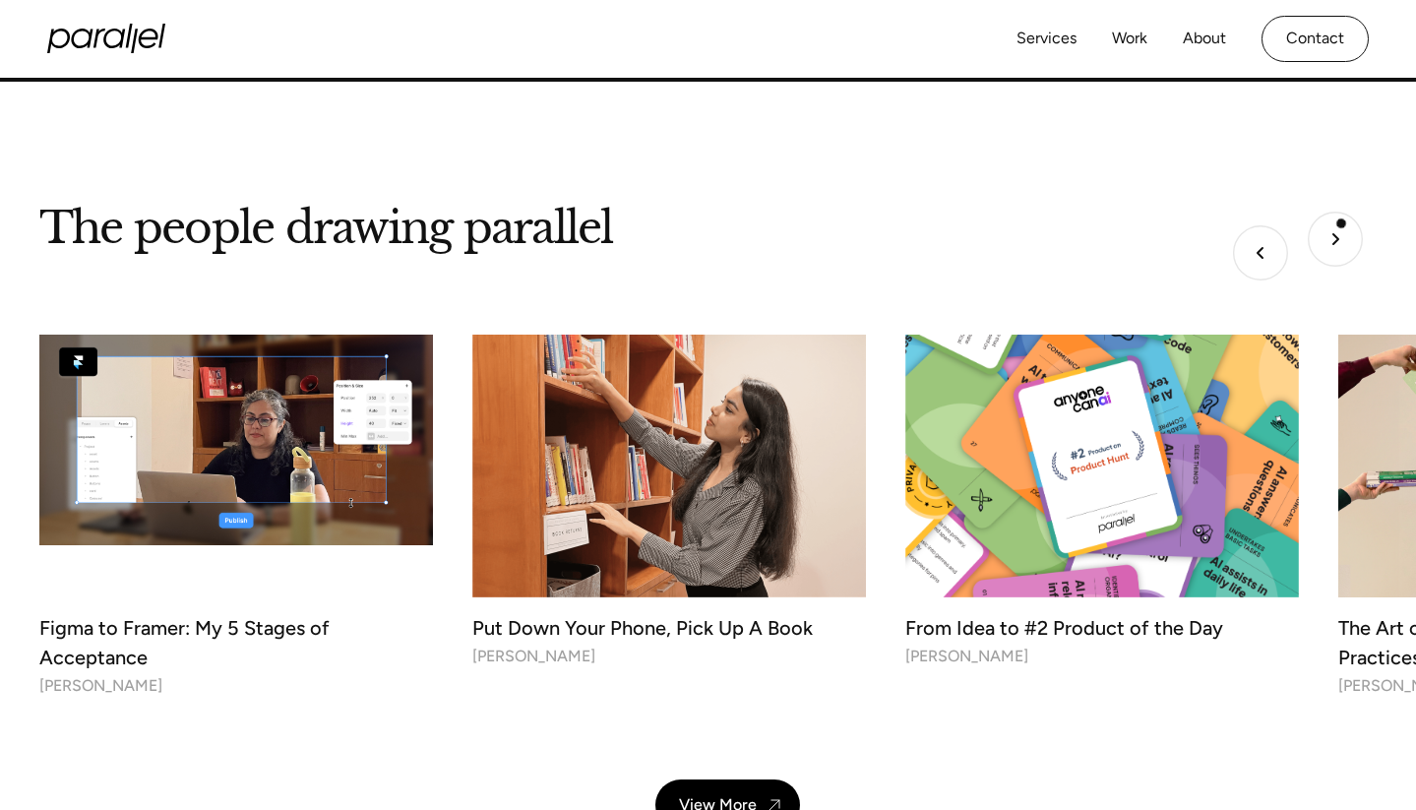
click at [1342, 223] on img "Next slide" at bounding box center [1335, 239] width 55 height 55
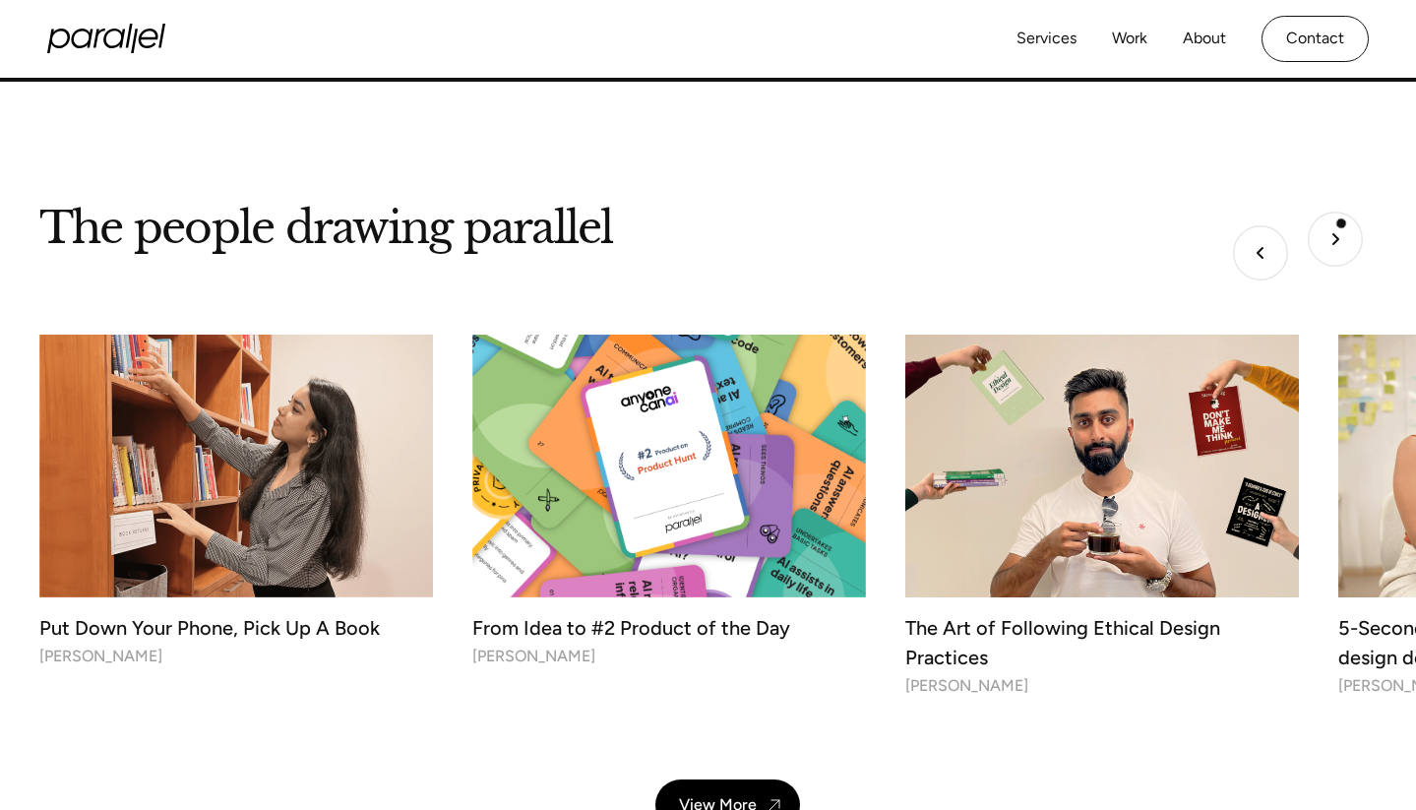
click at [1342, 223] on img "Next slide" at bounding box center [1335, 239] width 55 height 55
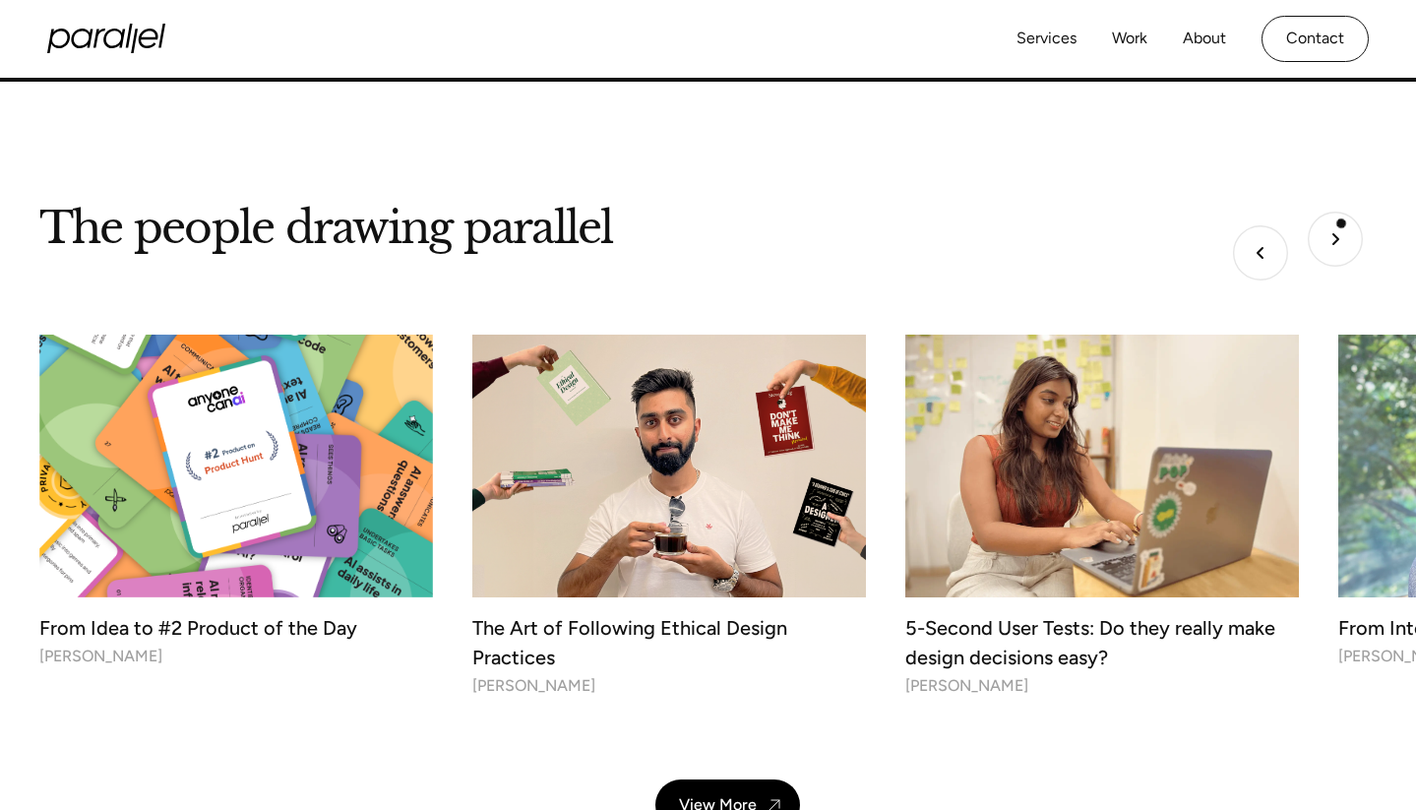
click at [1342, 230] on img "Next slide" at bounding box center [1335, 239] width 55 height 55
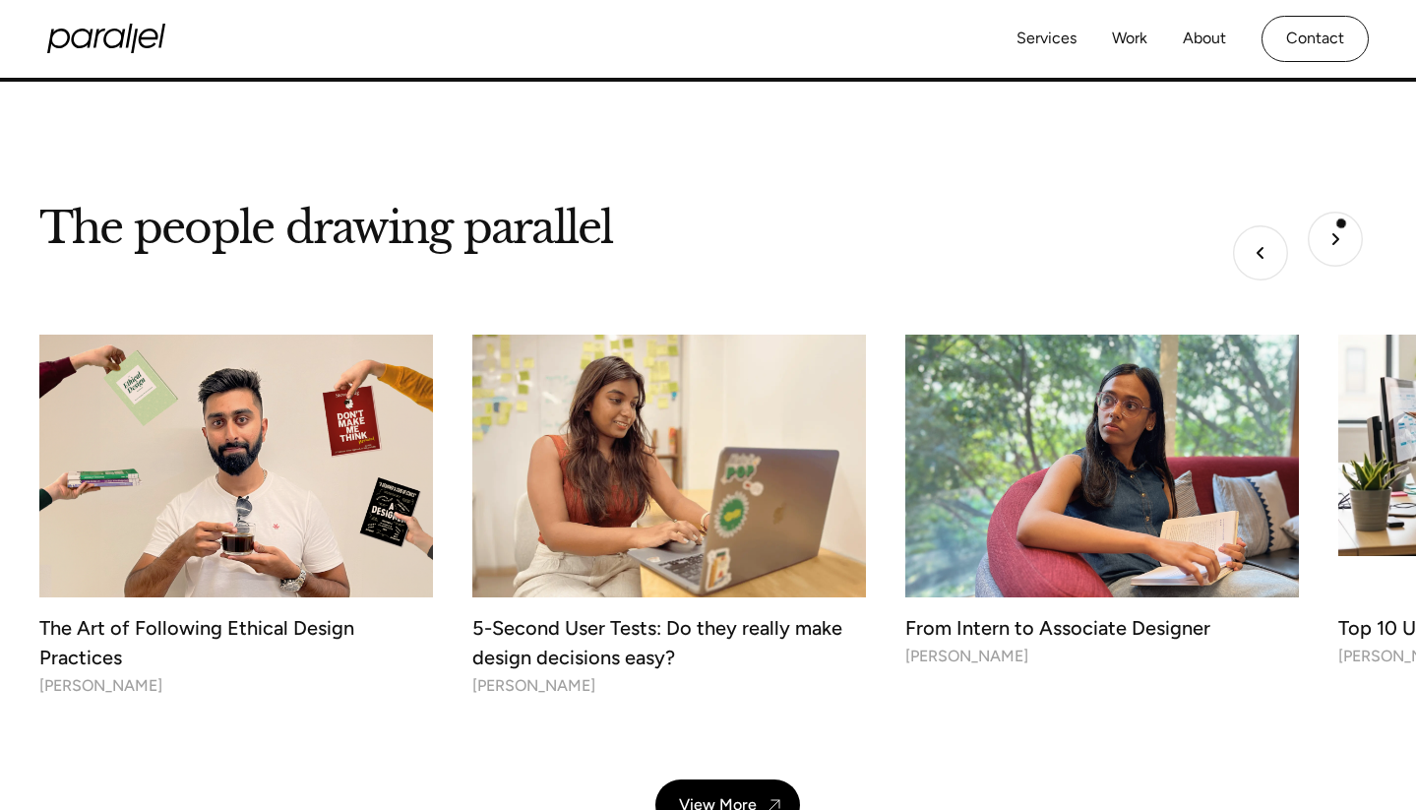
click at [1342, 230] on img "Next slide" at bounding box center [1335, 239] width 55 height 55
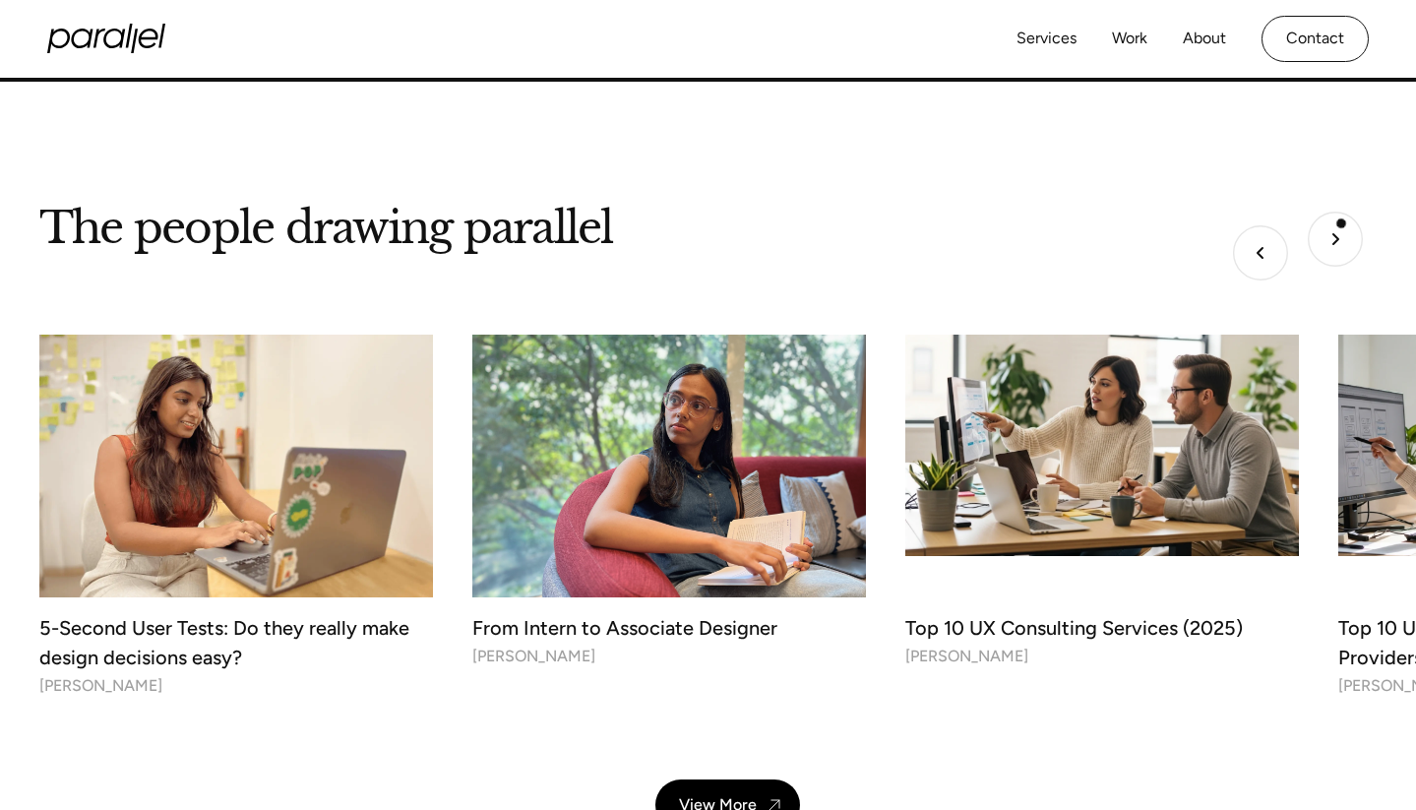
click at [1342, 230] on img "Next slide" at bounding box center [1335, 239] width 55 height 55
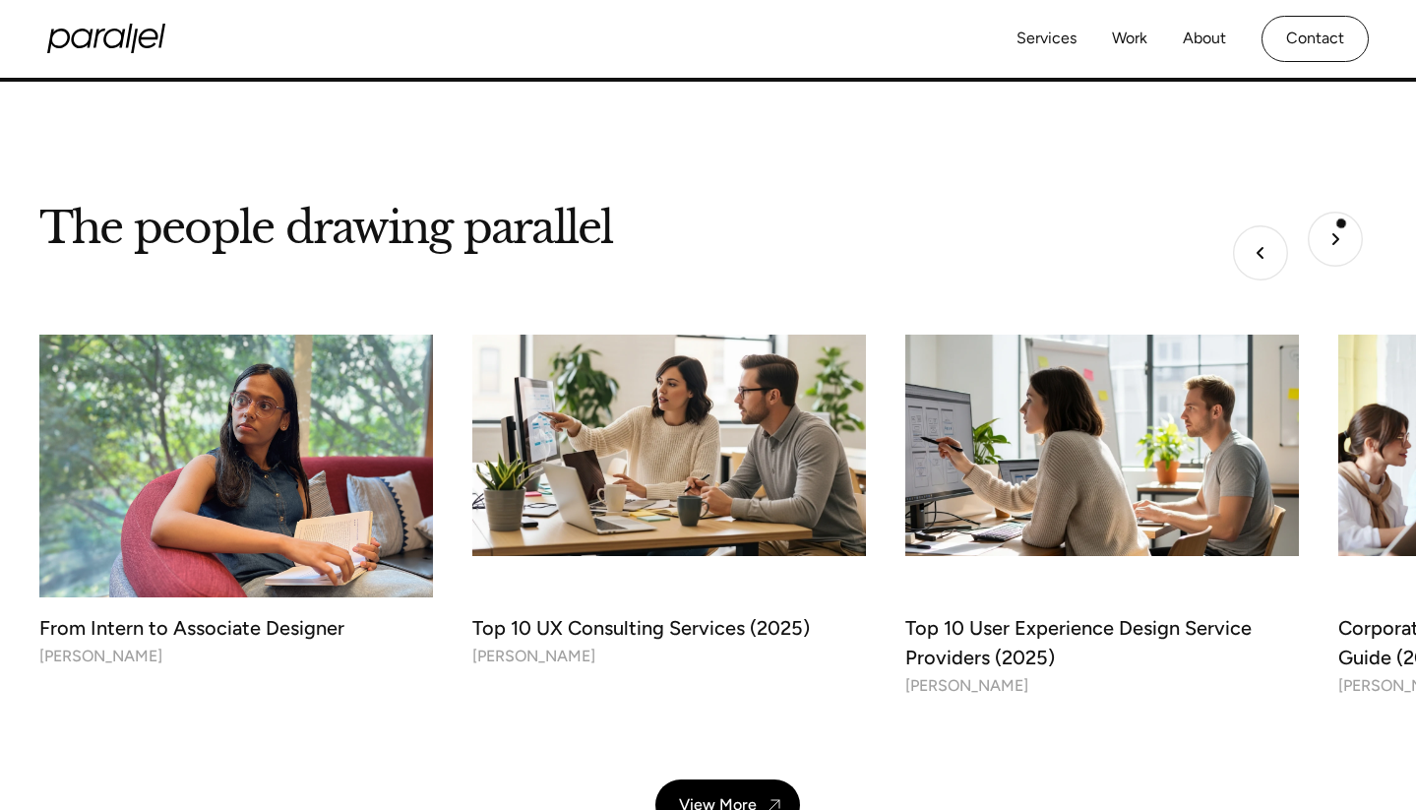
click at [1342, 230] on img "Next slide" at bounding box center [1335, 239] width 55 height 55
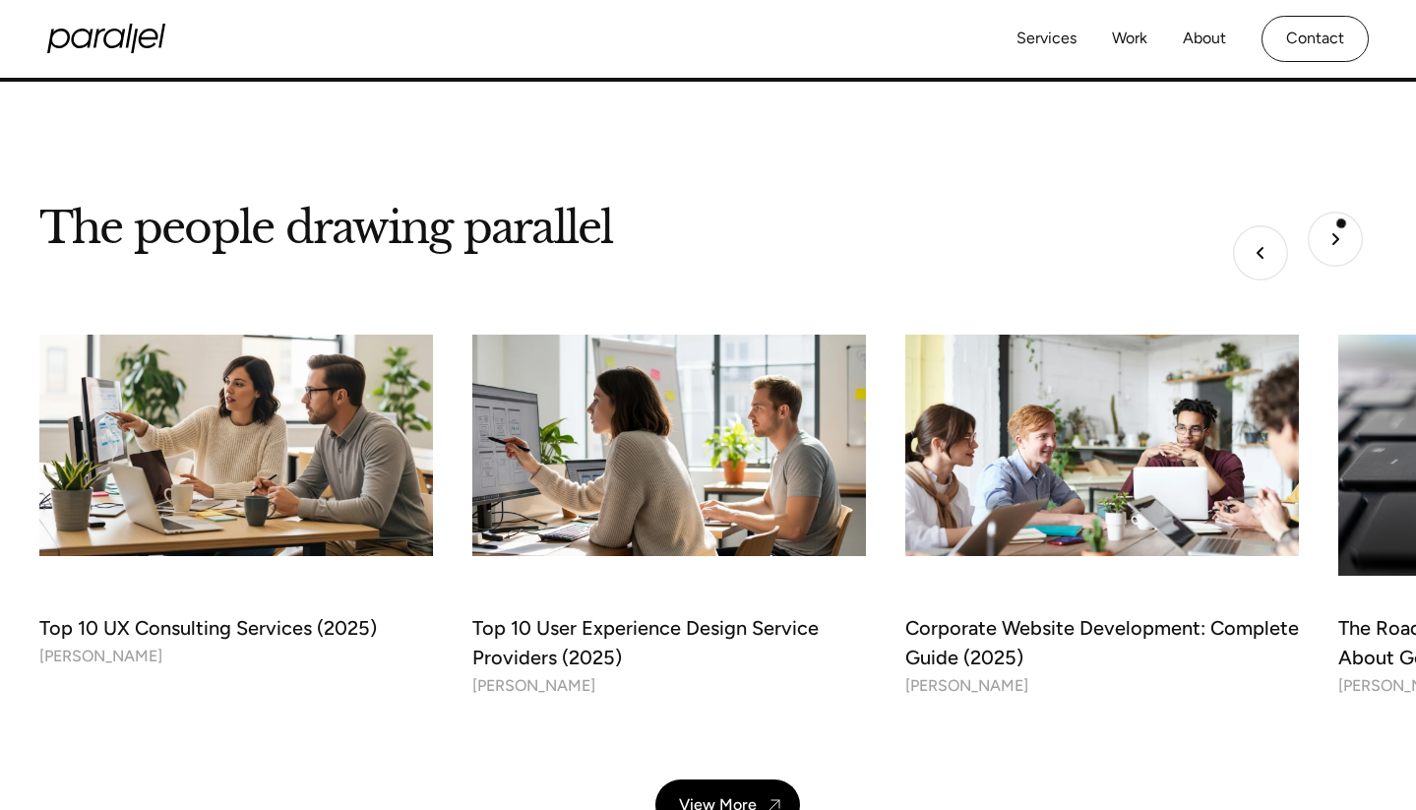
click at [1342, 230] on img "Next slide" at bounding box center [1335, 239] width 55 height 55
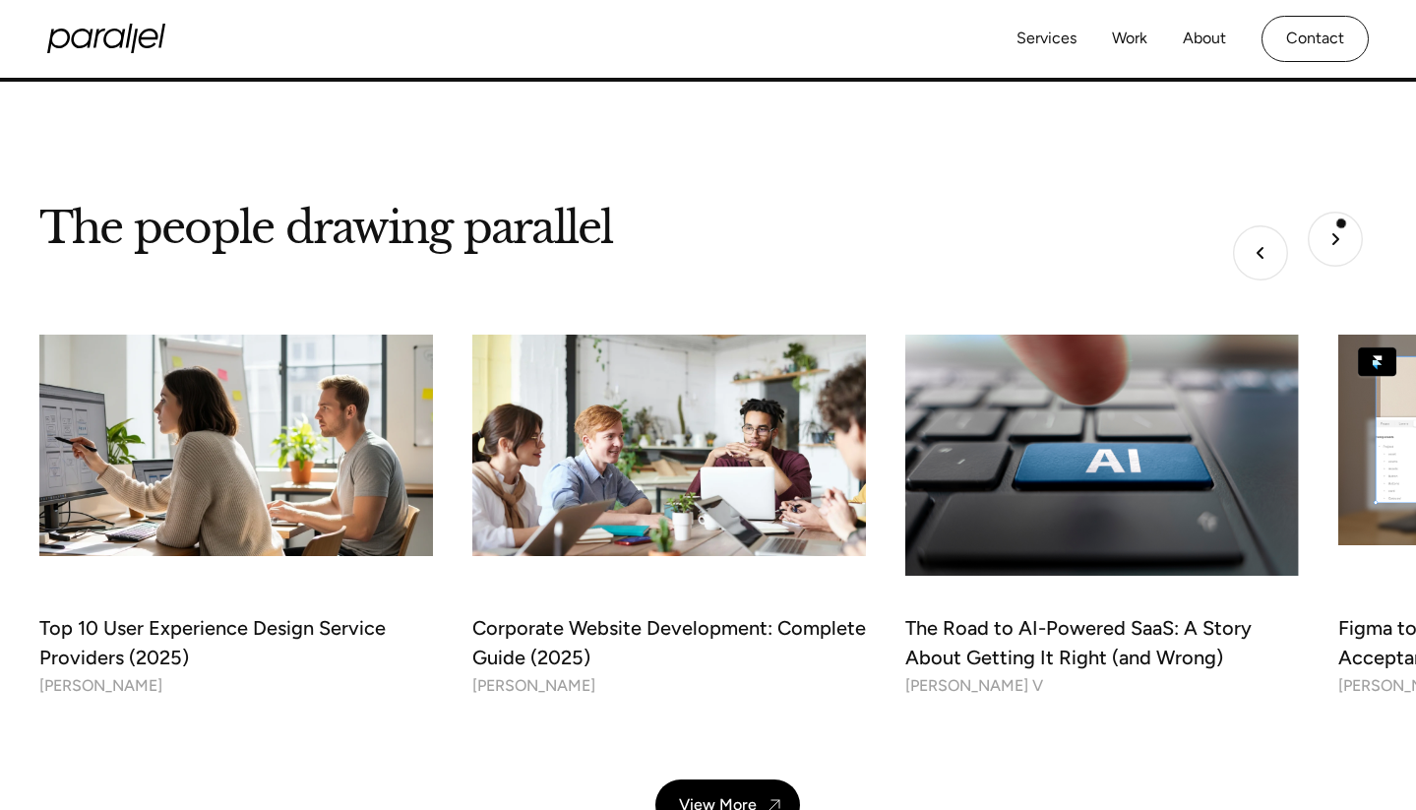
click at [1342, 230] on img "Next slide" at bounding box center [1335, 239] width 55 height 55
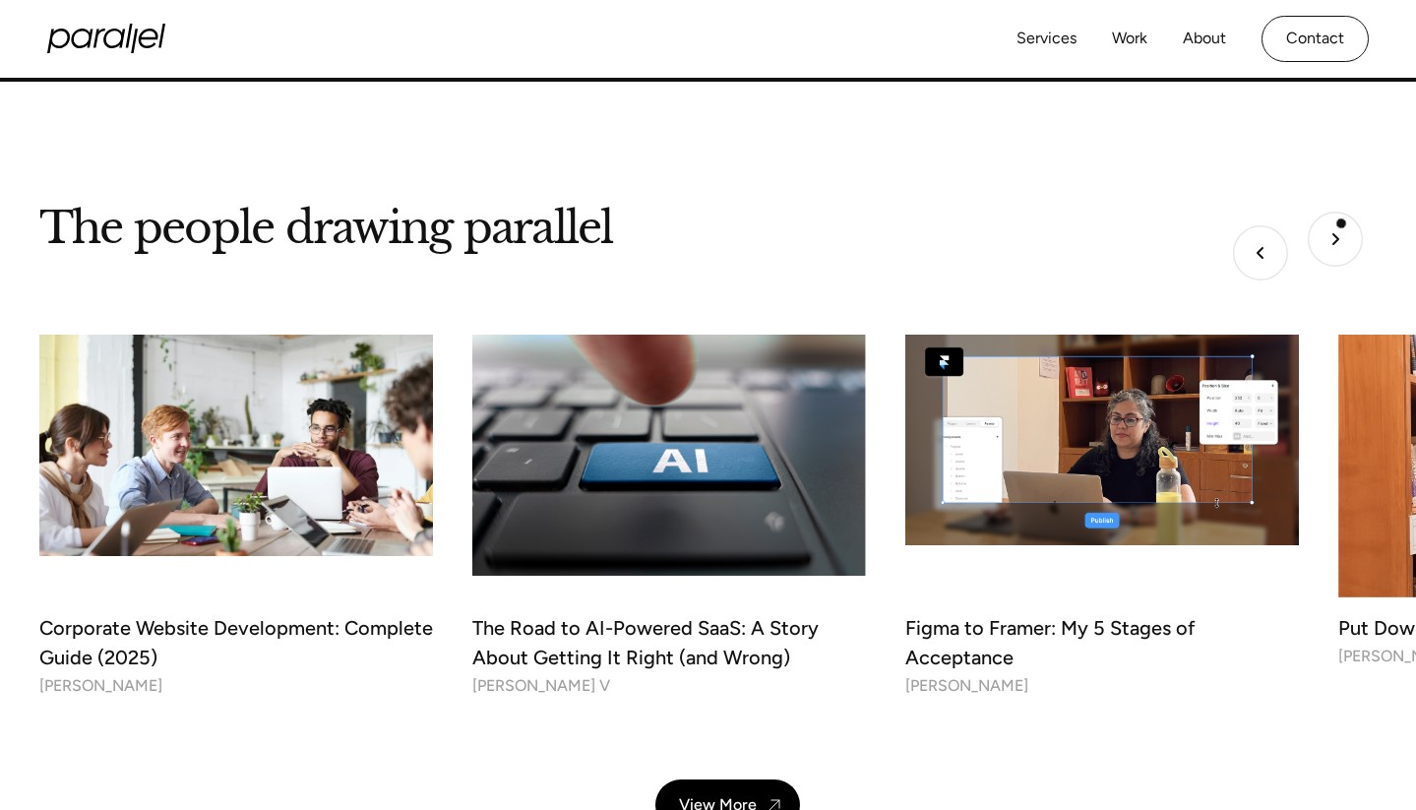
click at [1342, 230] on img "Next slide" at bounding box center [1335, 239] width 55 height 55
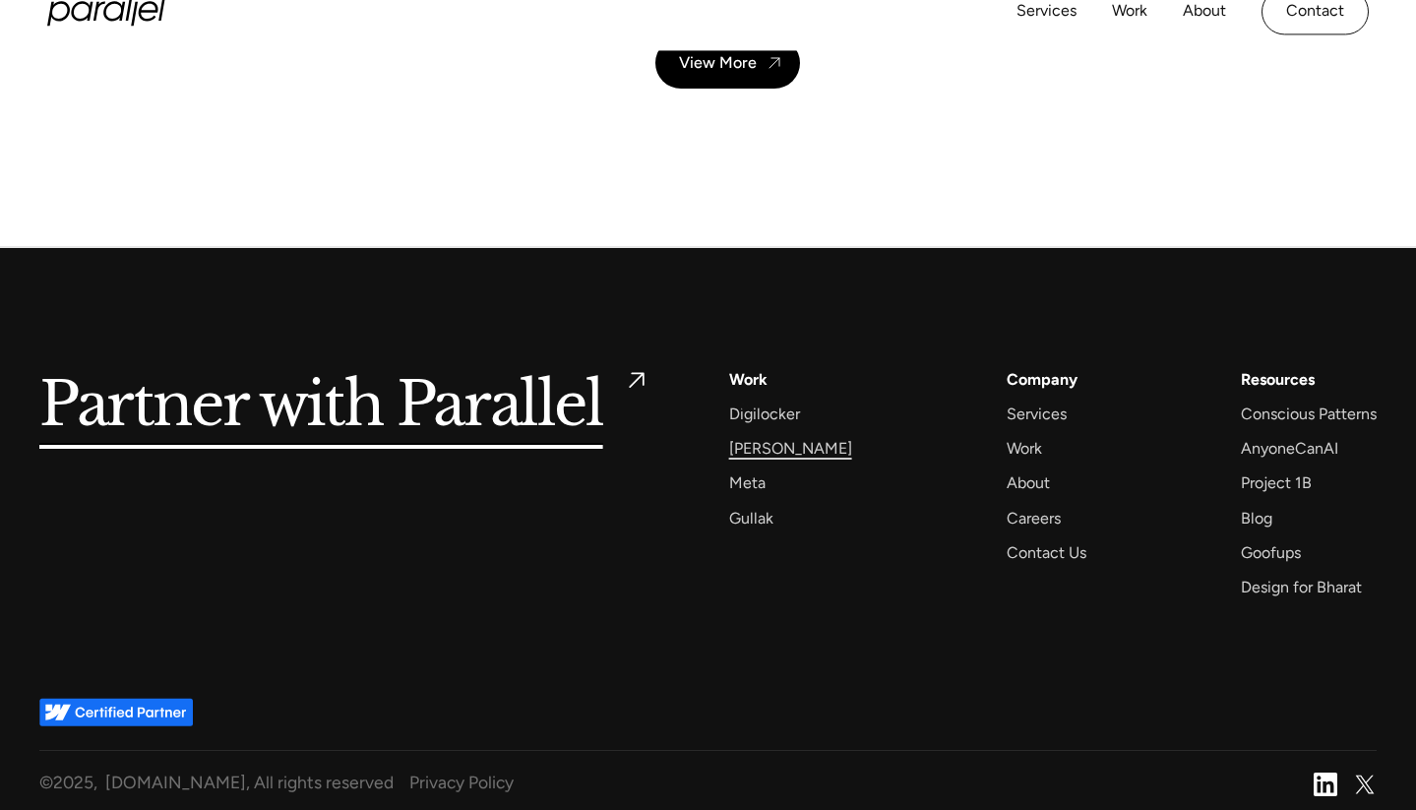
scroll to position [7051, 0]
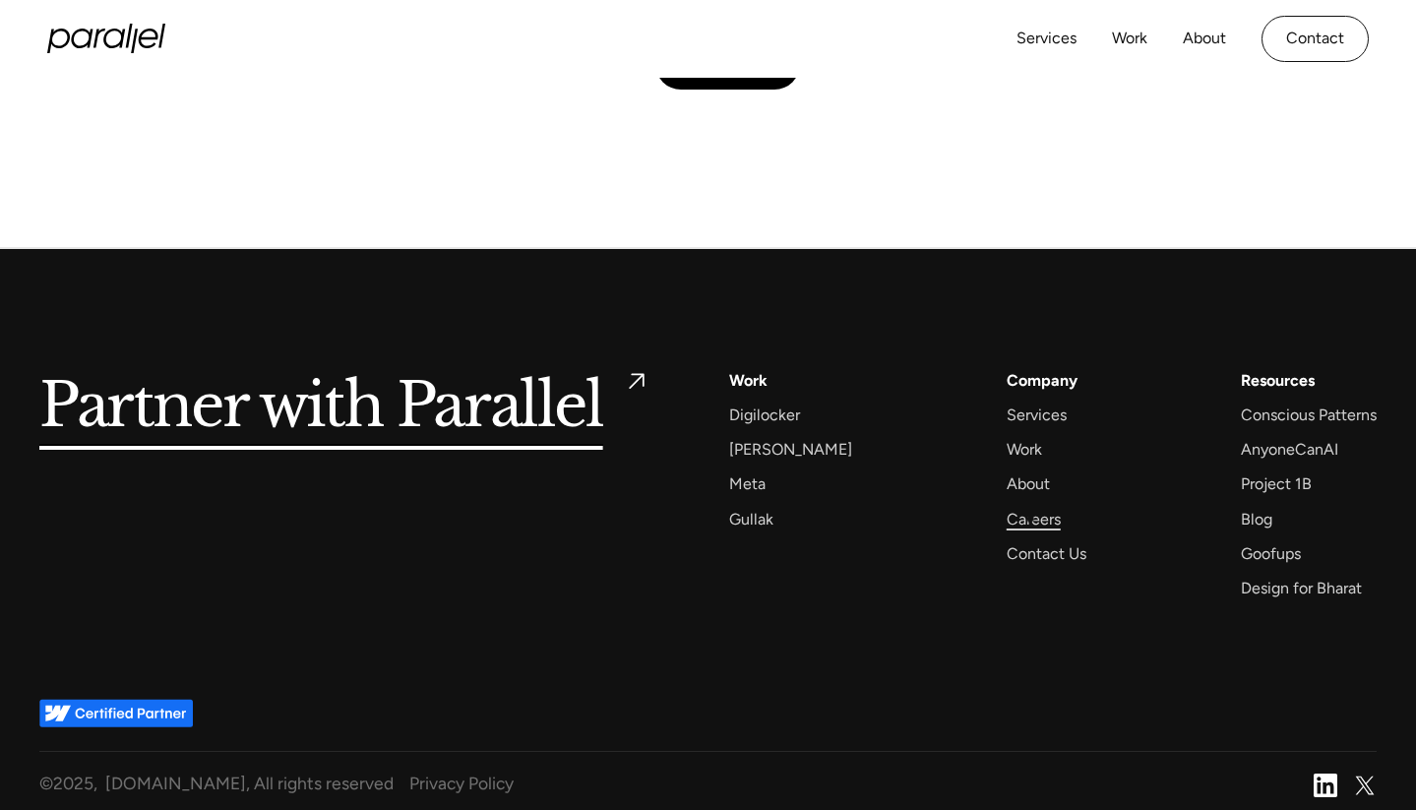
click at [1031, 519] on div "Careers" at bounding box center [1034, 519] width 54 height 27
